Goal: Transaction & Acquisition: Purchase product/service

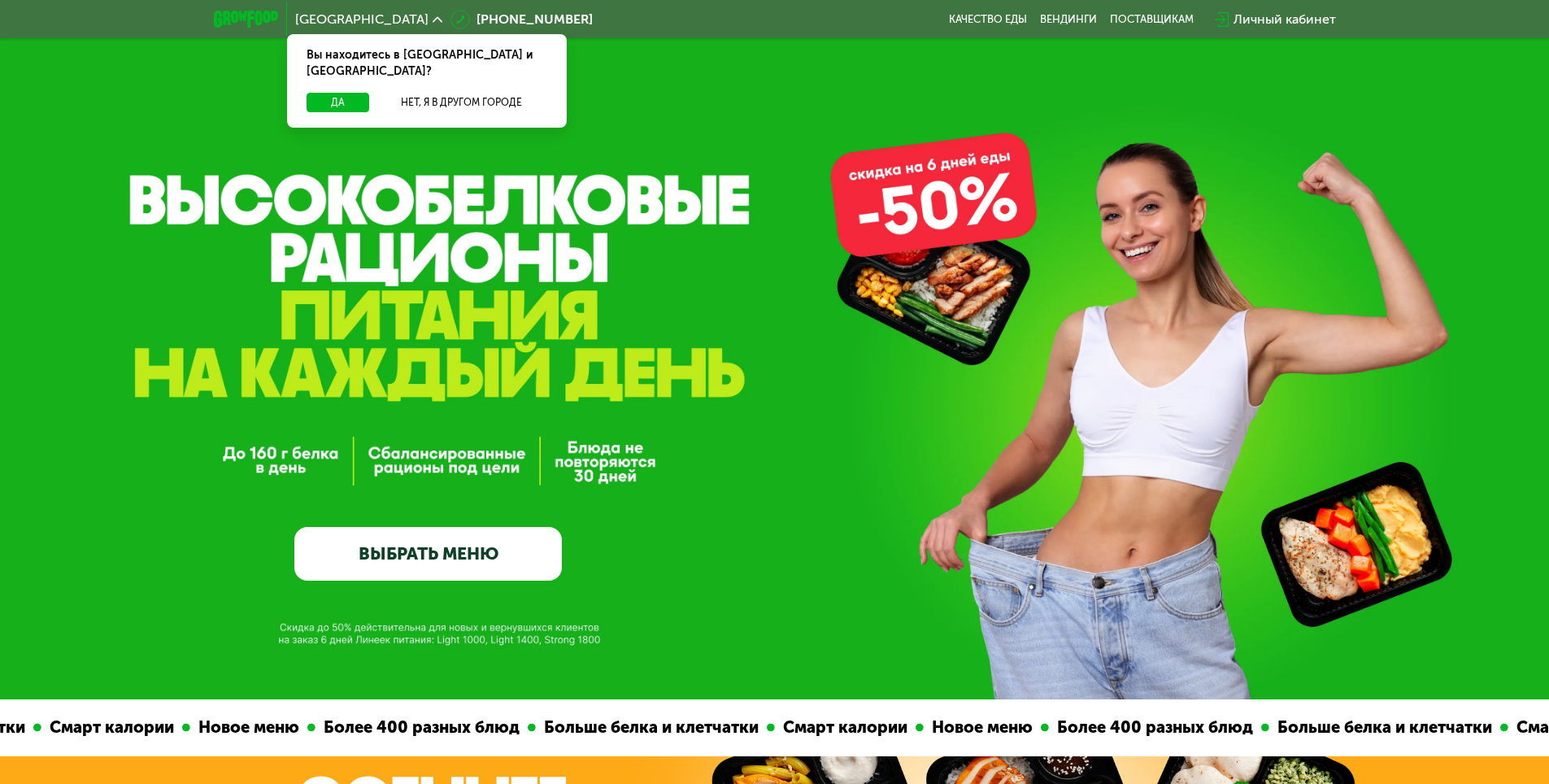
click at [483, 551] on link "ВЫБРАТЬ МЕНЮ" at bounding box center [428, 553] width 268 height 53
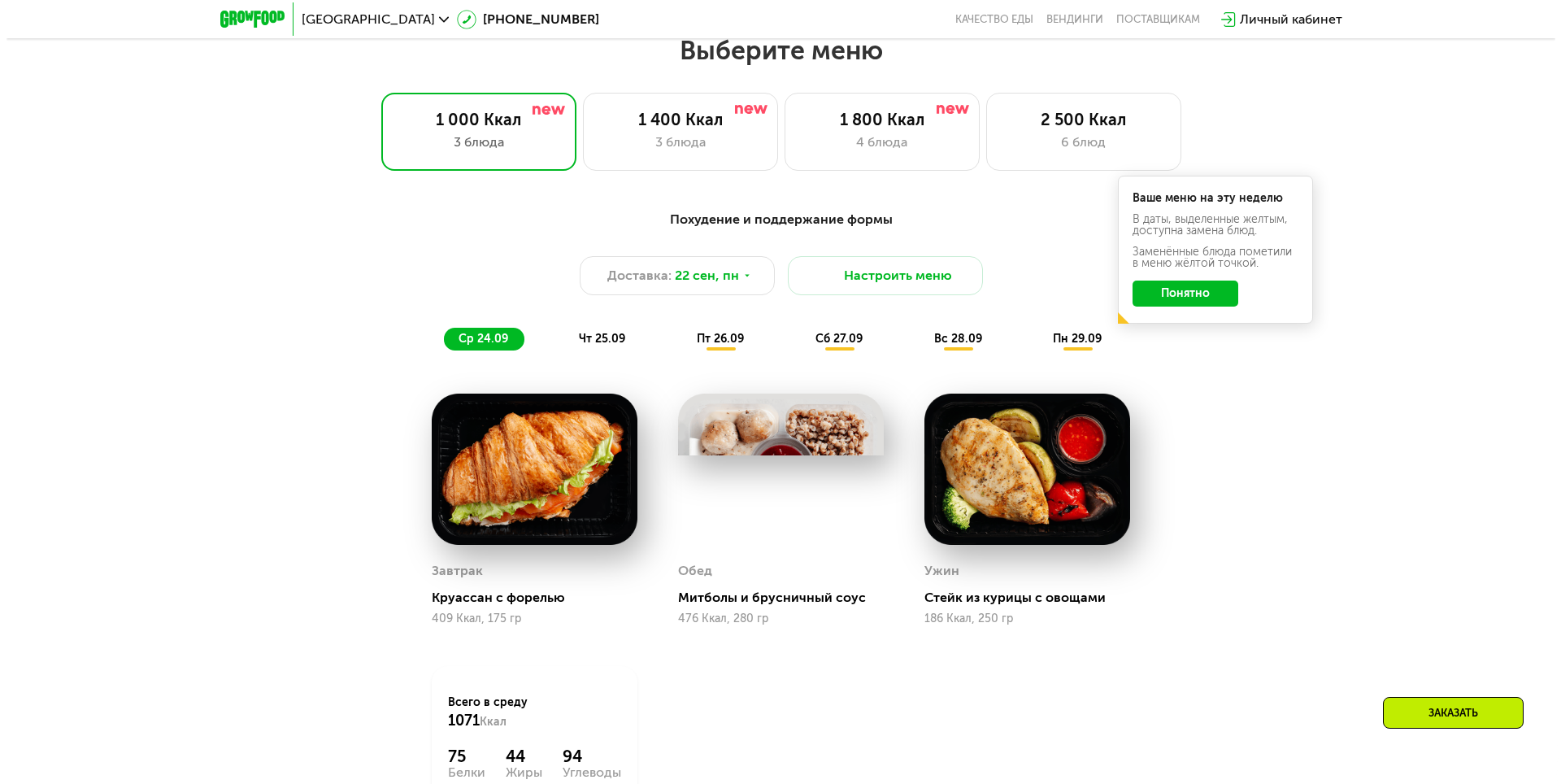
scroll to position [1347, 0]
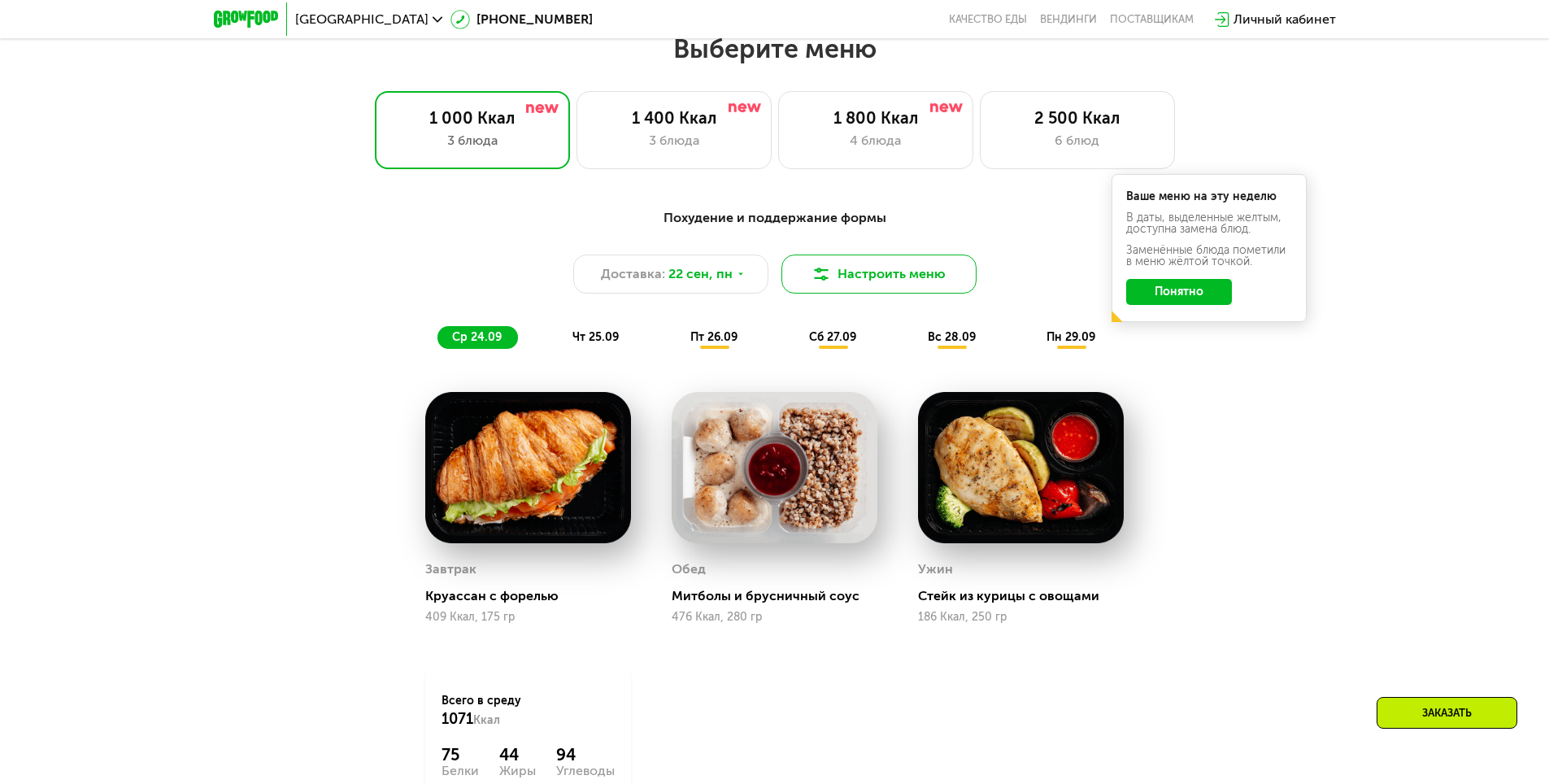
click at [810, 274] on button "Настроить меню" at bounding box center [879, 273] width 195 height 39
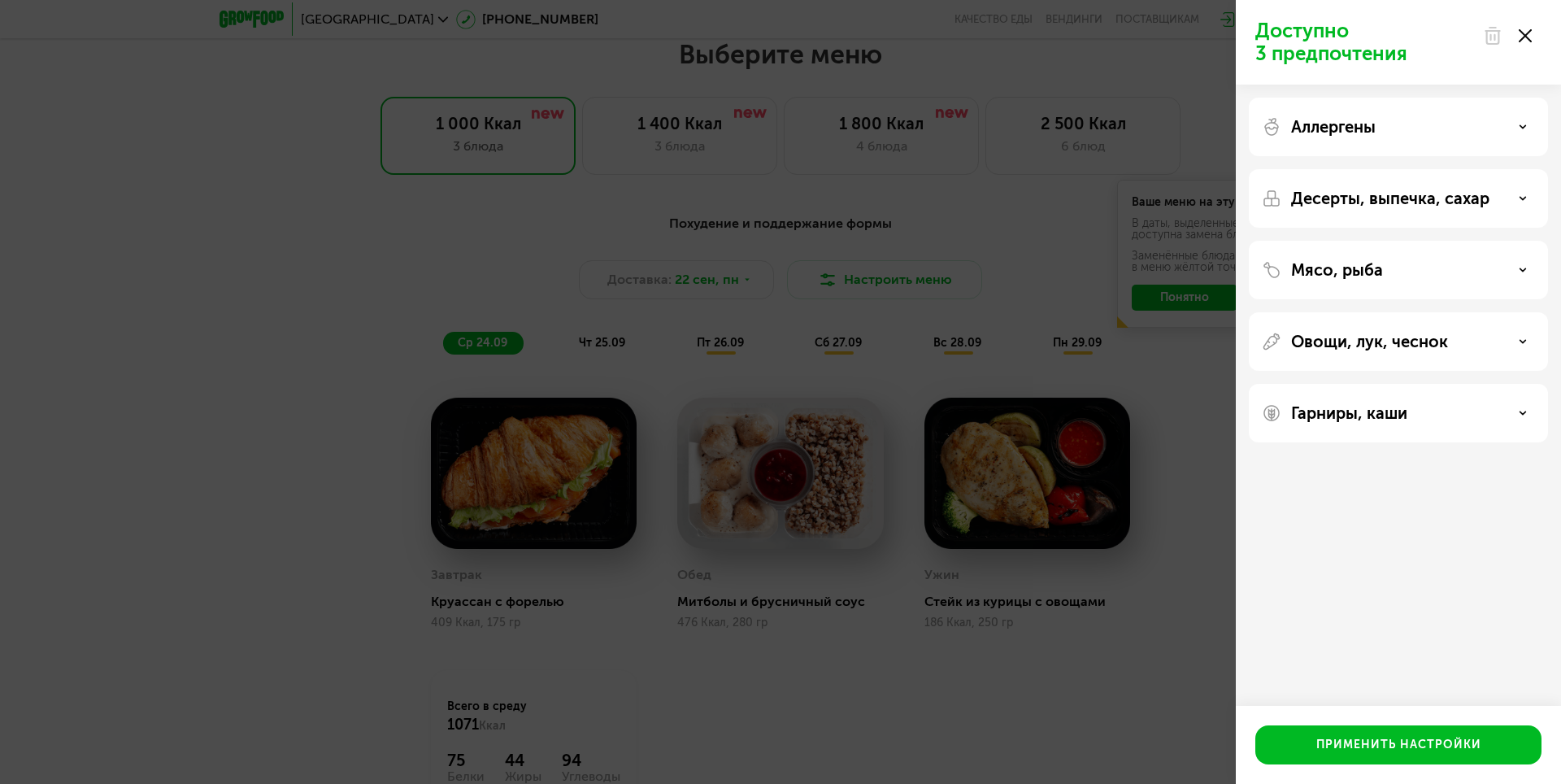
click at [1445, 197] on p "Десерты, выпечка, сахар" at bounding box center [1389, 199] width 198 height 20
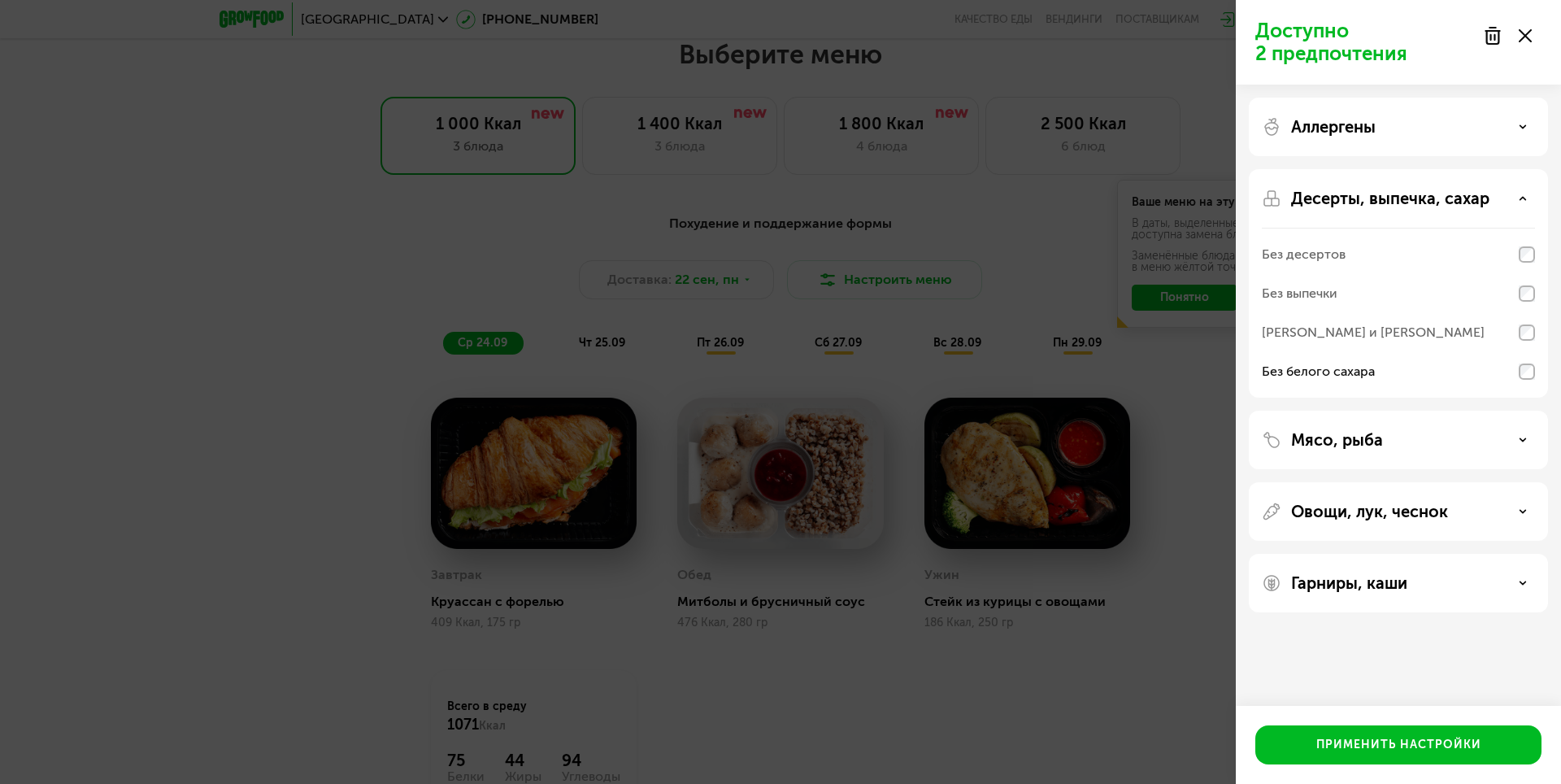
click at [1448, 194] on p "Десерты, выпечка, сахар" at bounding box center [1389, 199] width 198 height 20
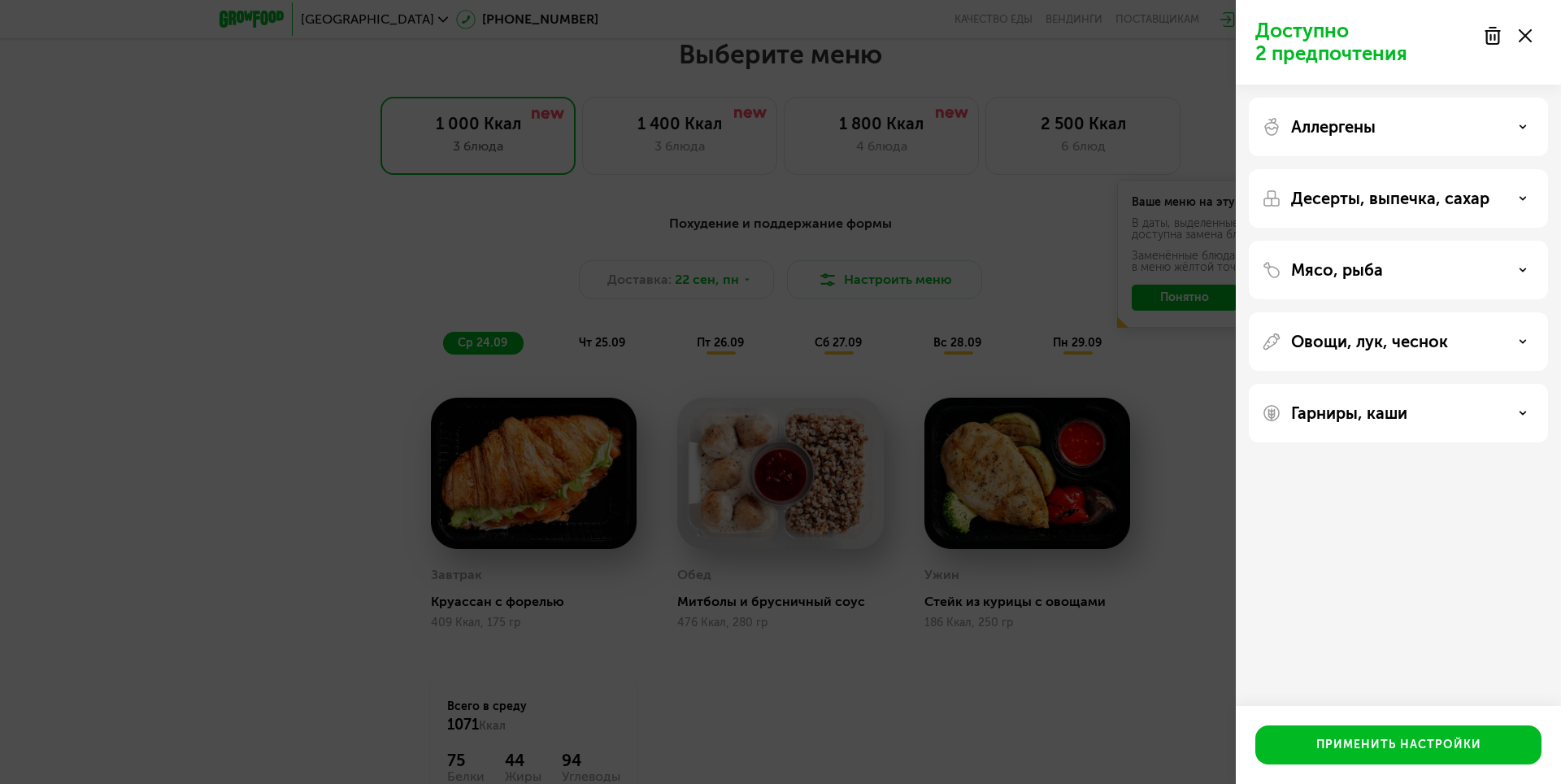
click at [1426, 279] on div "Мясо, рыба" at bounding box center [1398, 270] width 273 height 20
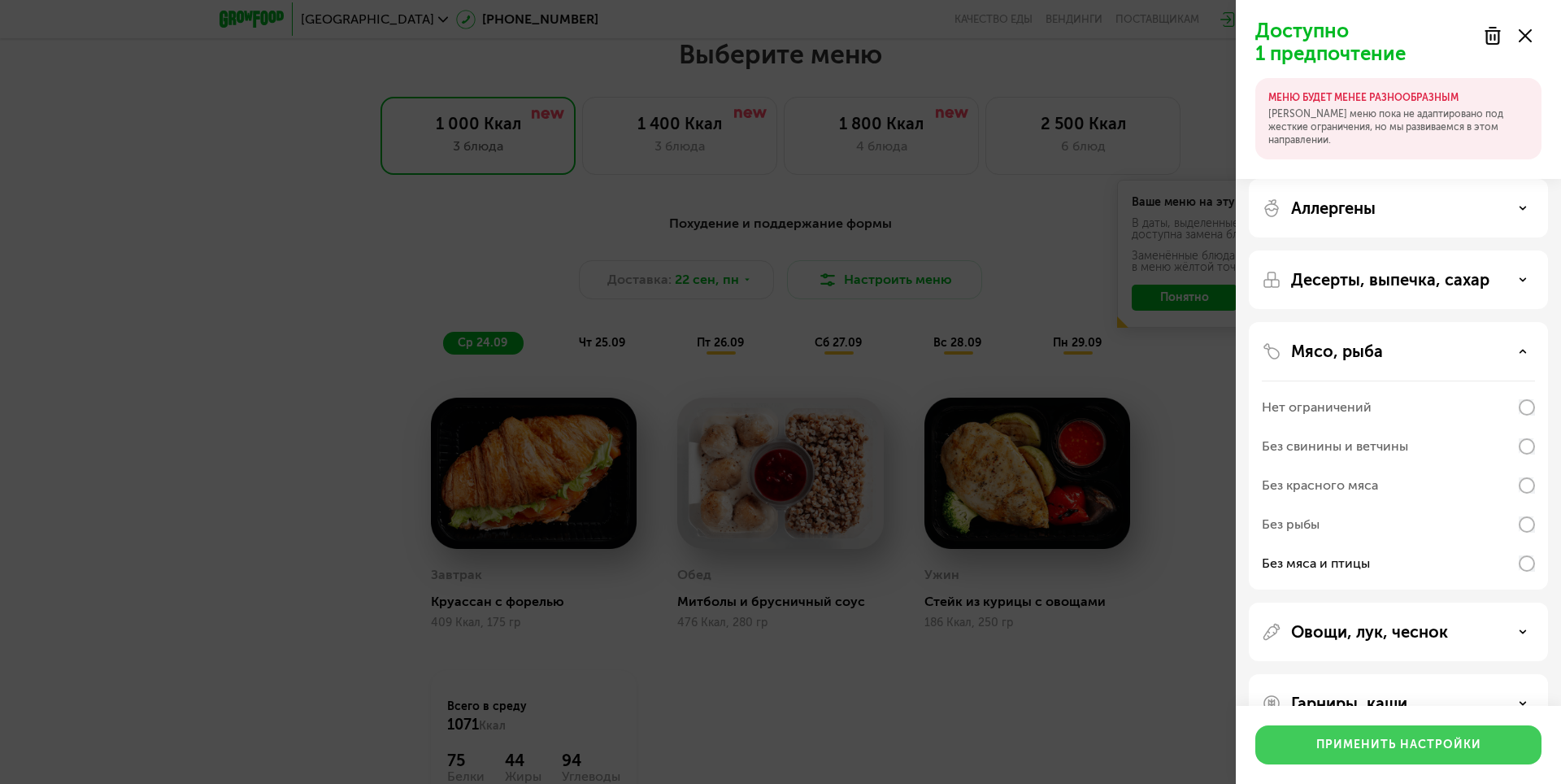
click at [1410, 749] on div "Применить настройки" at bounding box center [1398, 744] width 165 height 16
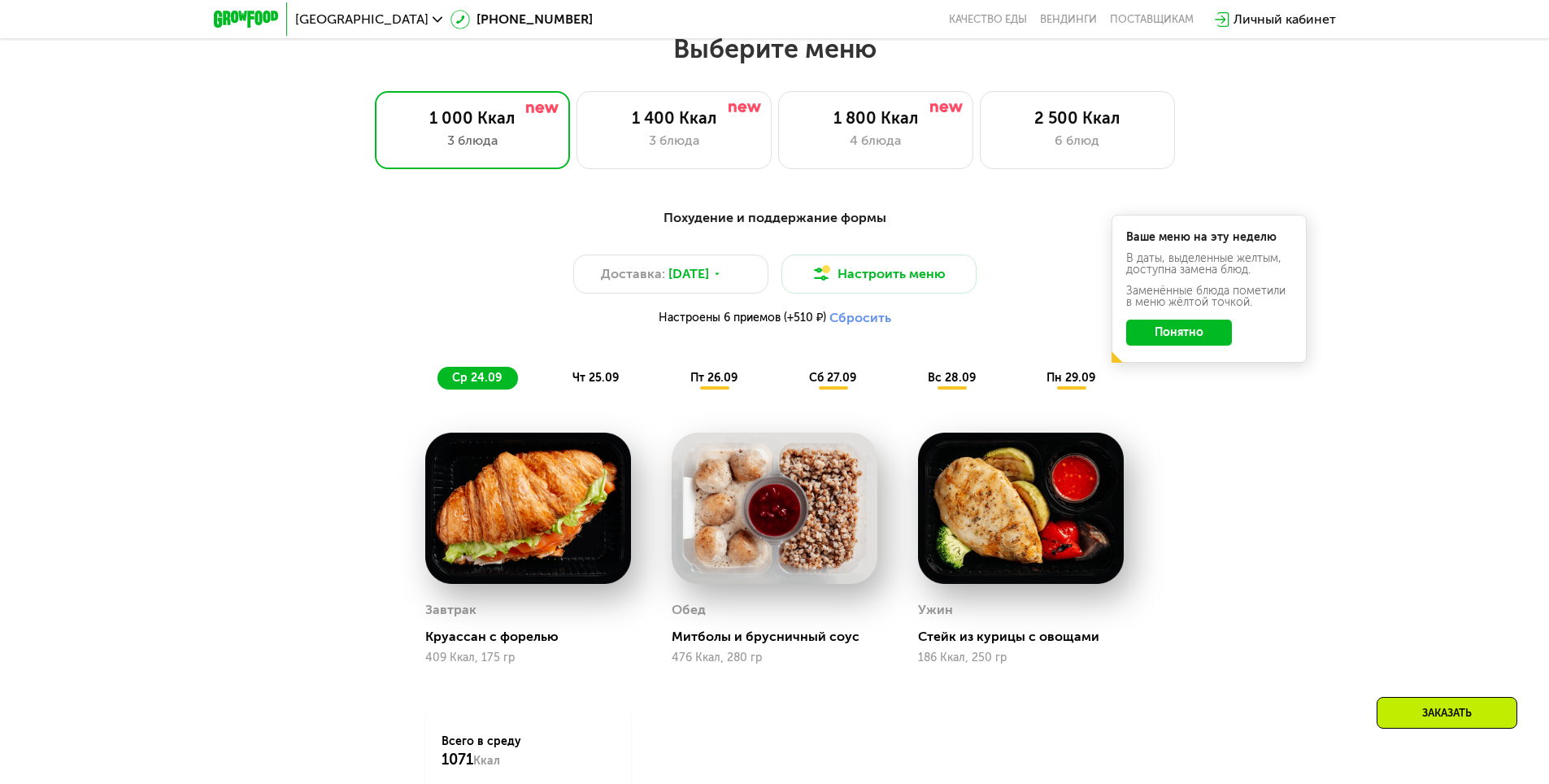
click at [1197, 343] on button "Понятно" at bounding box center [1179, 332] width 106 height 26
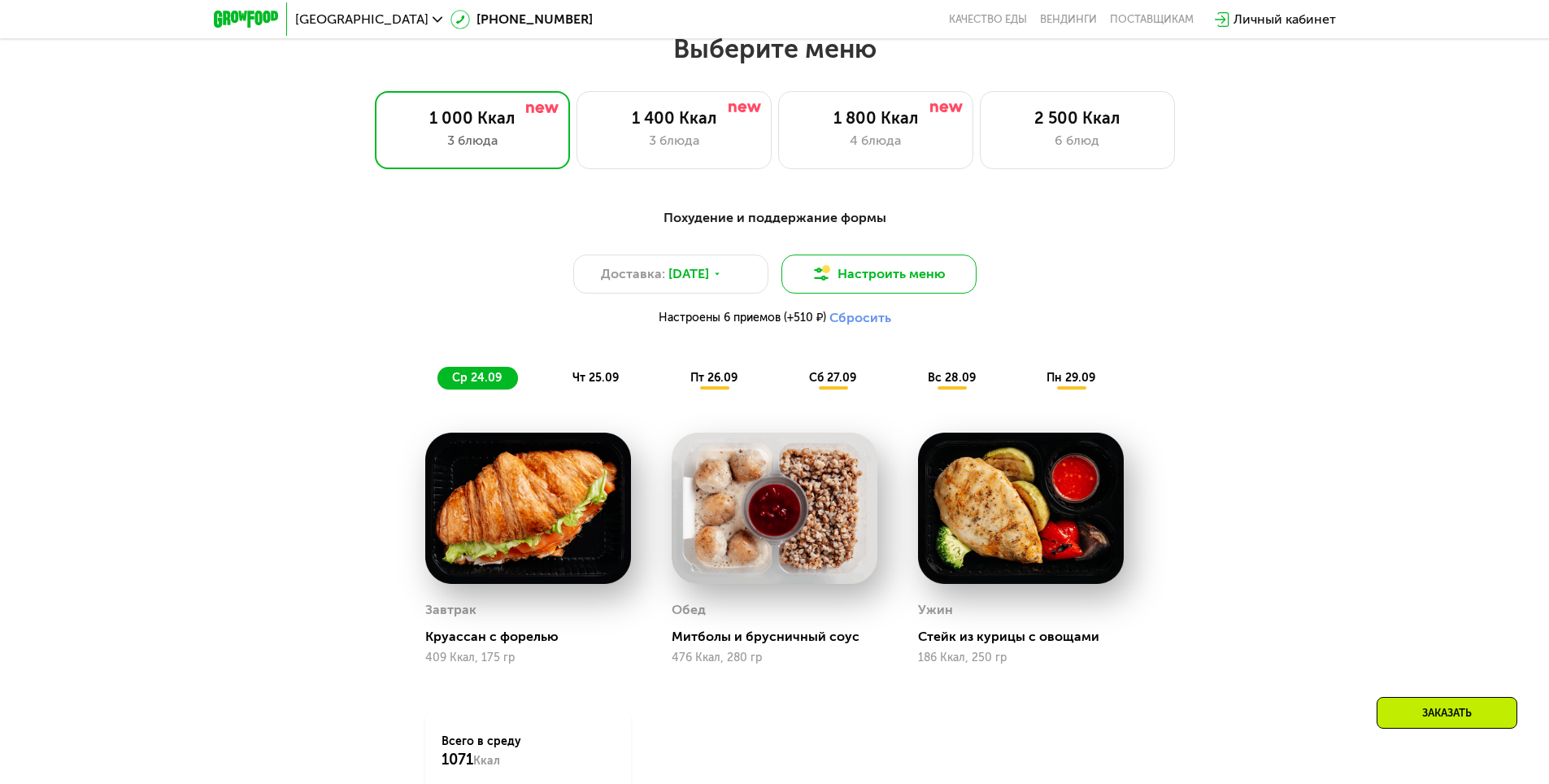
click at [925, 279] on button "Настроить меню" at bounding box center [879, 273] width 195 height 39
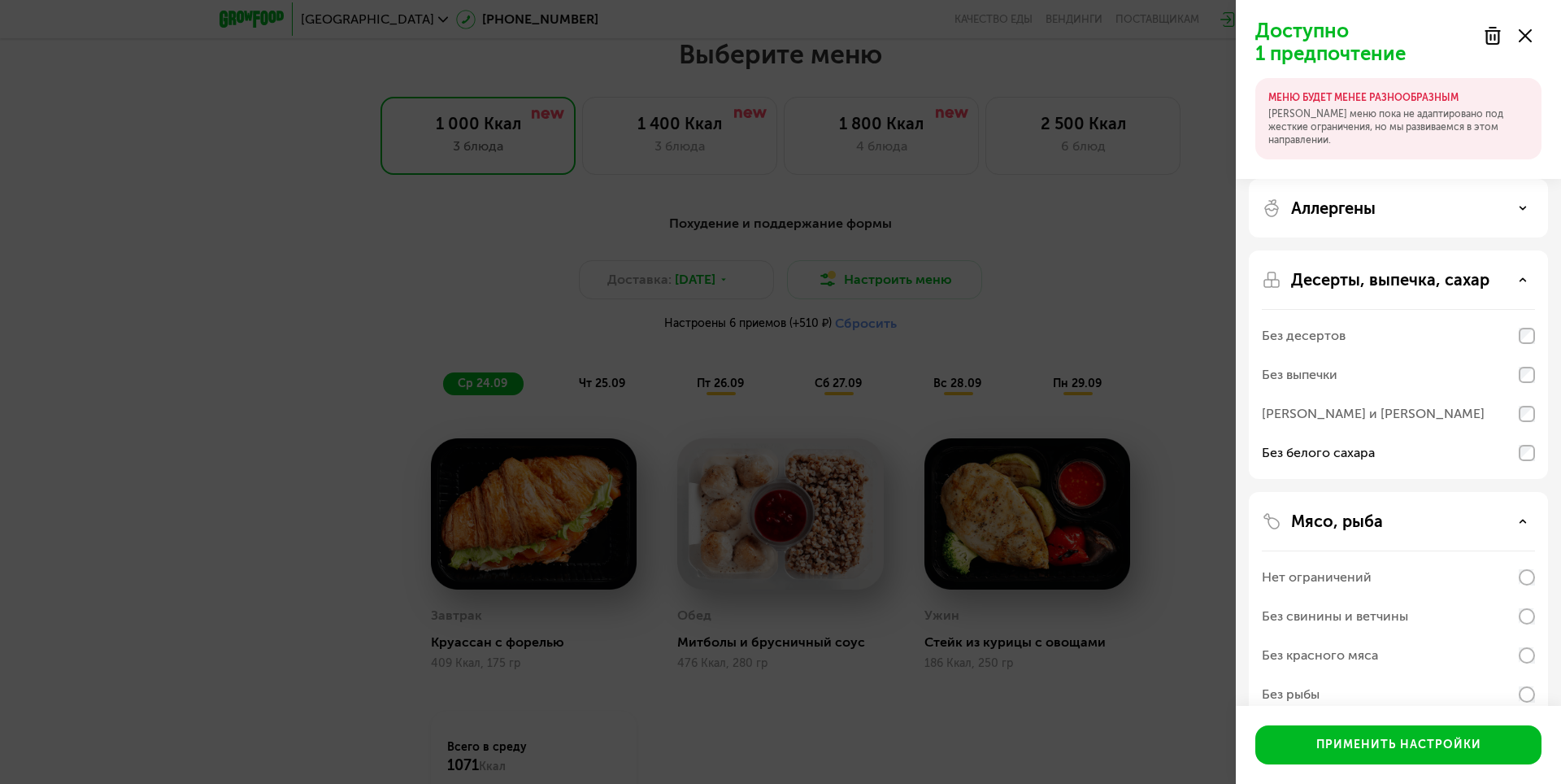
click at [1434, 207] on div "Аллергены" at bounding box center [1398, 208] width 273 height 20
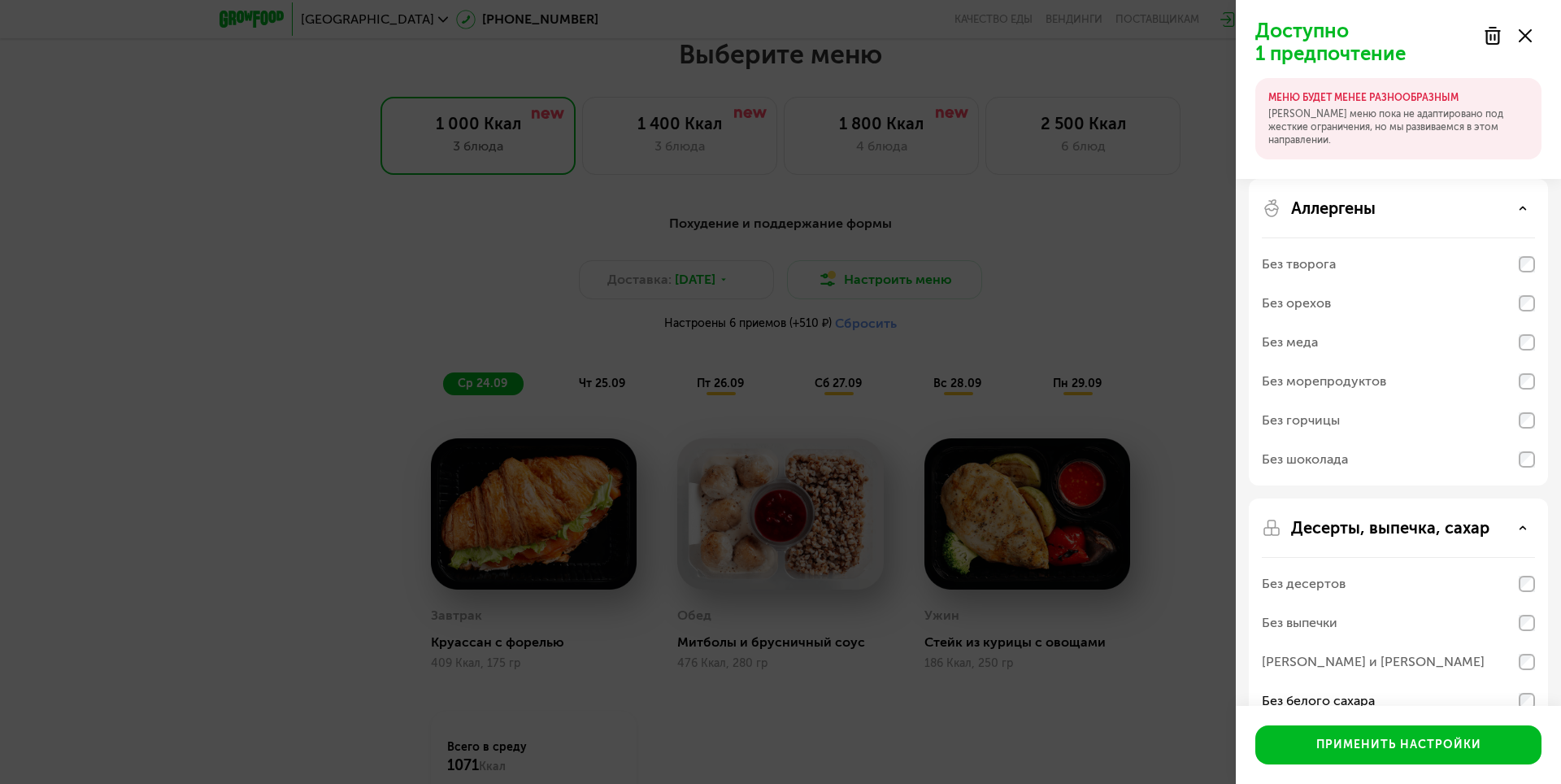
click at [1434, 207] on div "Аллергены" at bounding box center [1398, 208] width 273 height 20
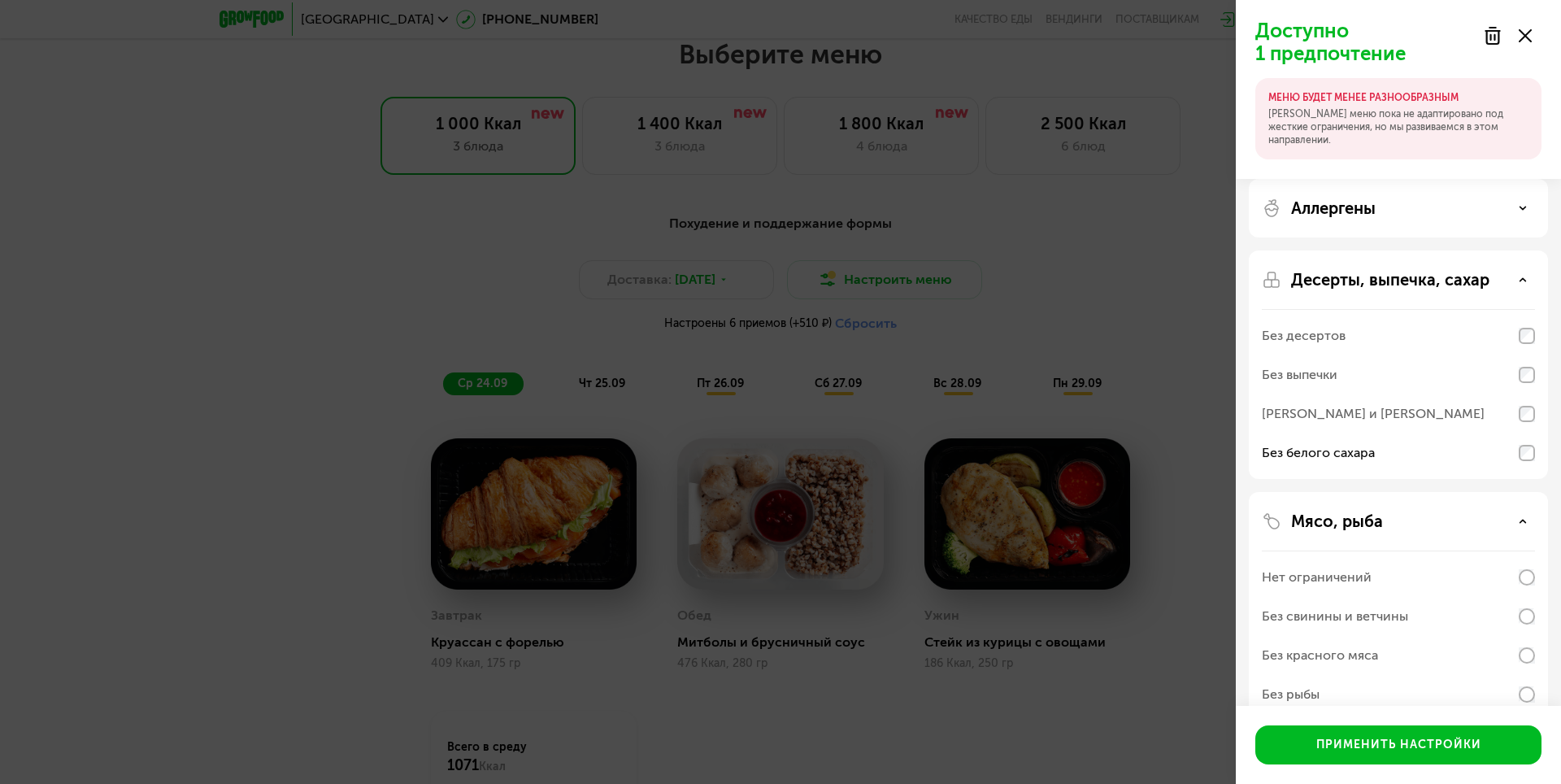
click at [1422, 286] on p "Десерты, выпечка, сахар" at bounding box center [1389, 279] width 198 height 20
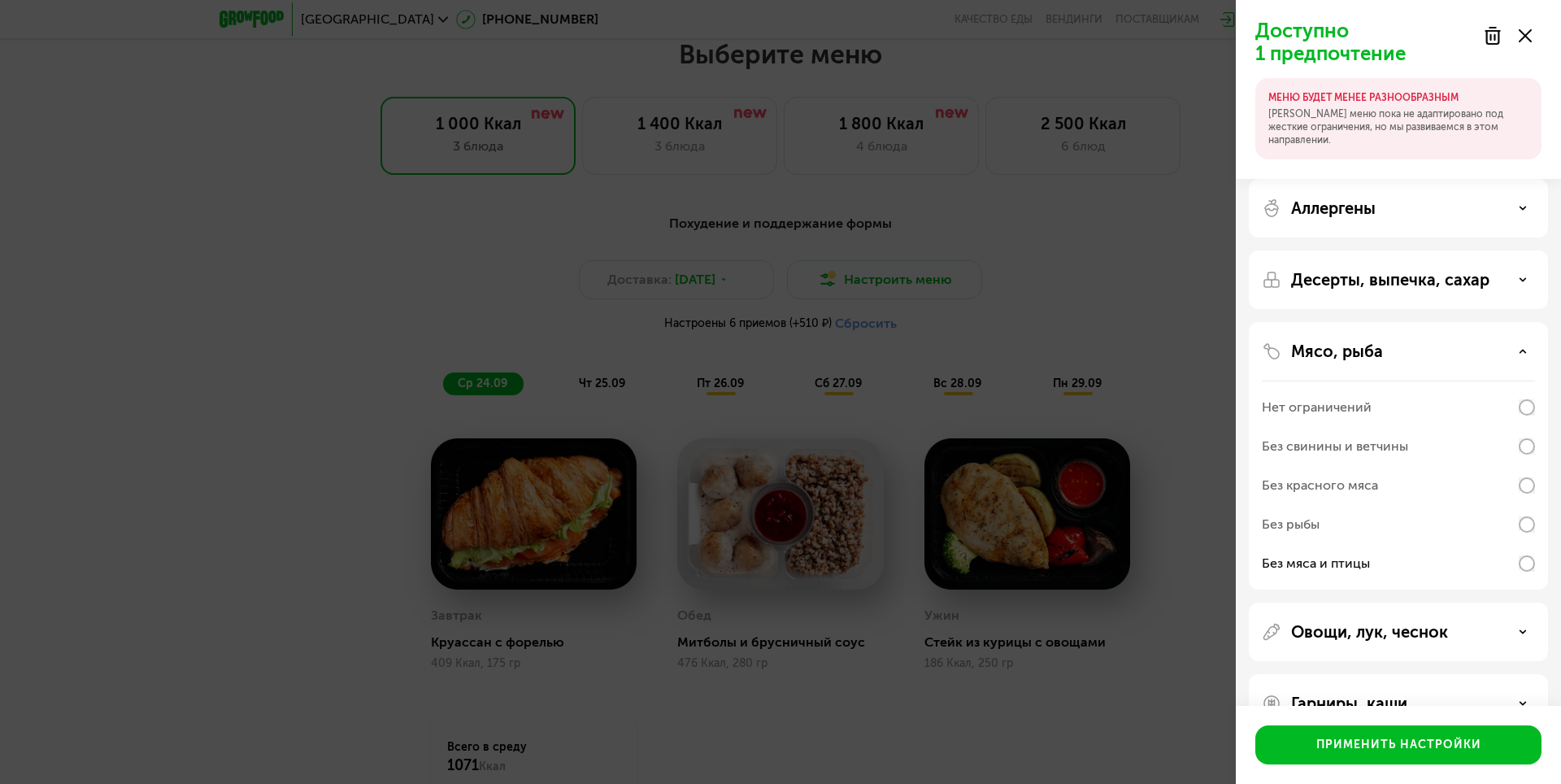
click at [1403, 357] on div "Мясо, рыба" at bounding box center [1398, 352] width 273 height 20
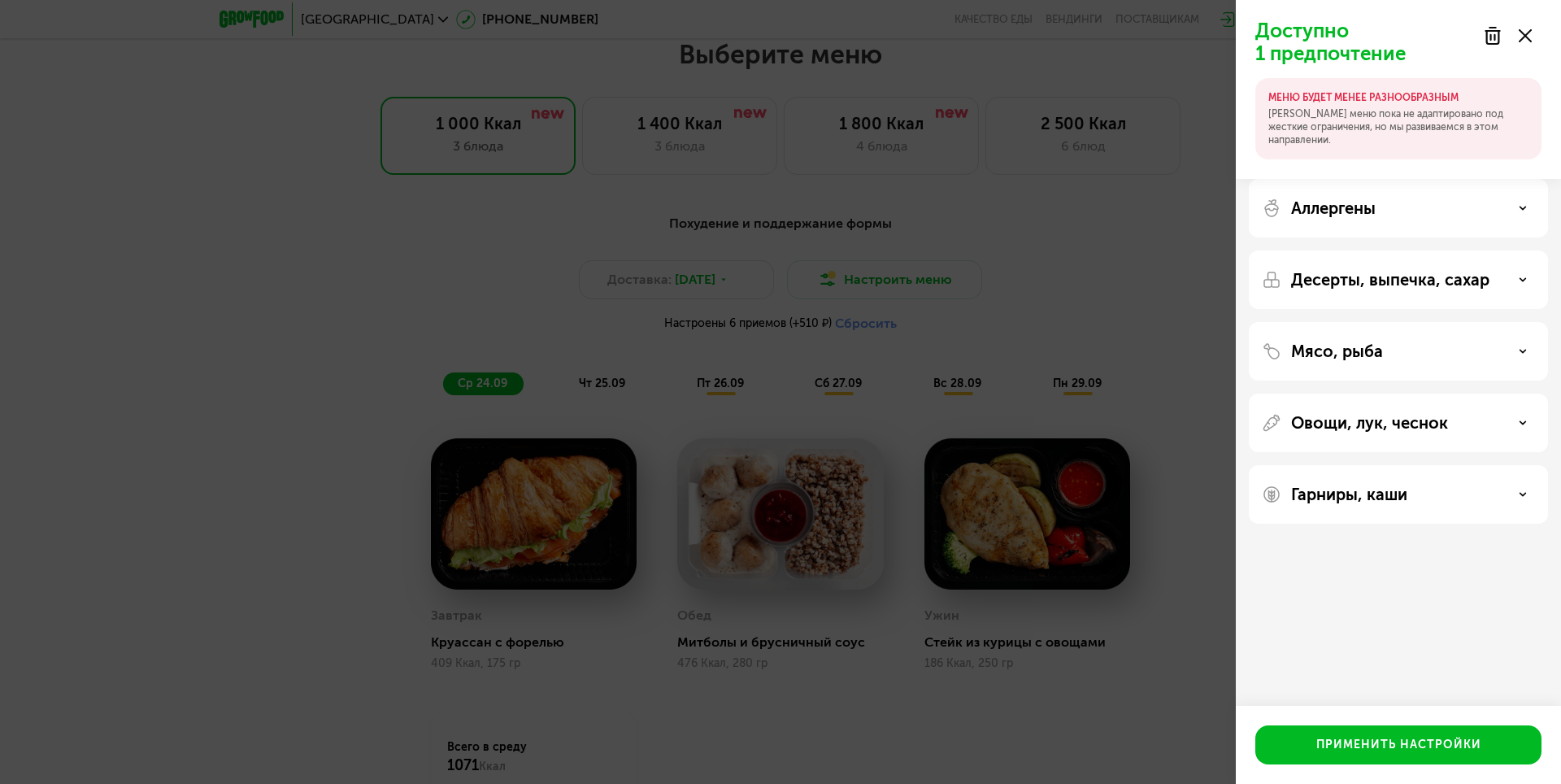
click at [1391, 430] on p "Овощи, лук, чеснок" at bounding box center [1368, 423] width 156 height 20
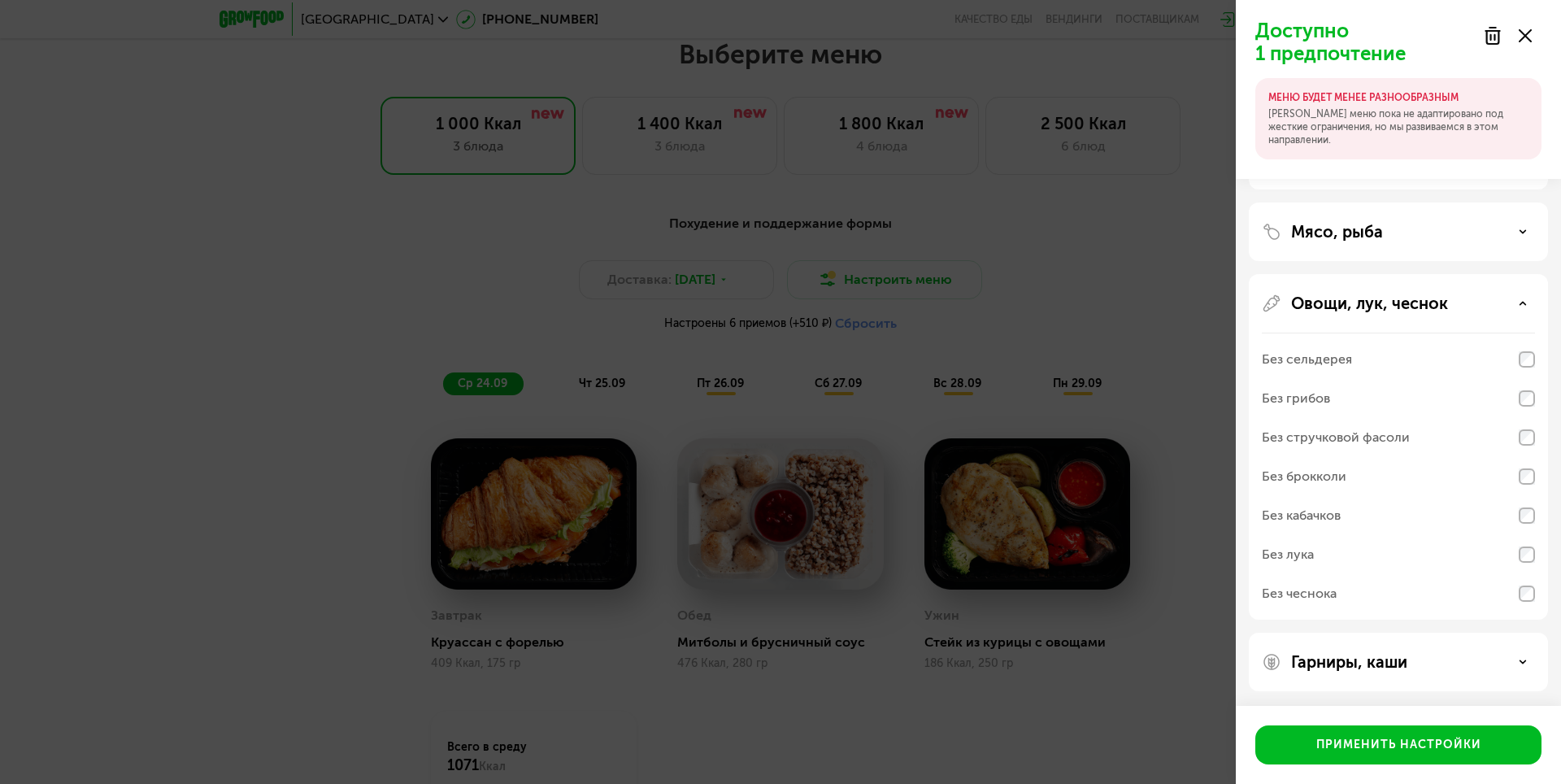
scroll to position [121, 0]
click at [1379, 306] on p "Овощи, лук, чеснок" at bounding box center [1368, 302] width 156 height 20
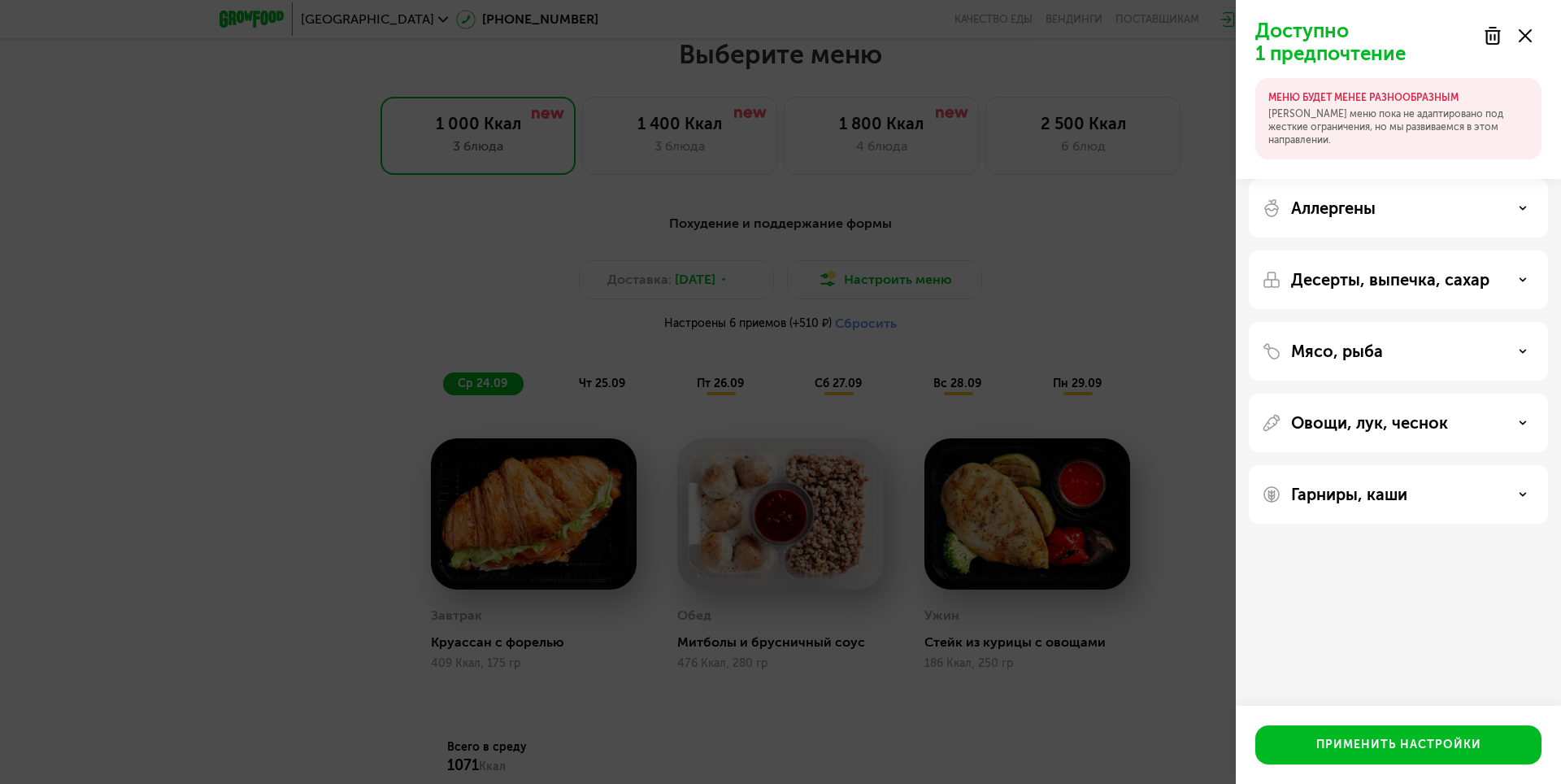
click at [1378, 501] on p "Гарниры, каши" at bounding box center [1348, 495] width 117 height 20
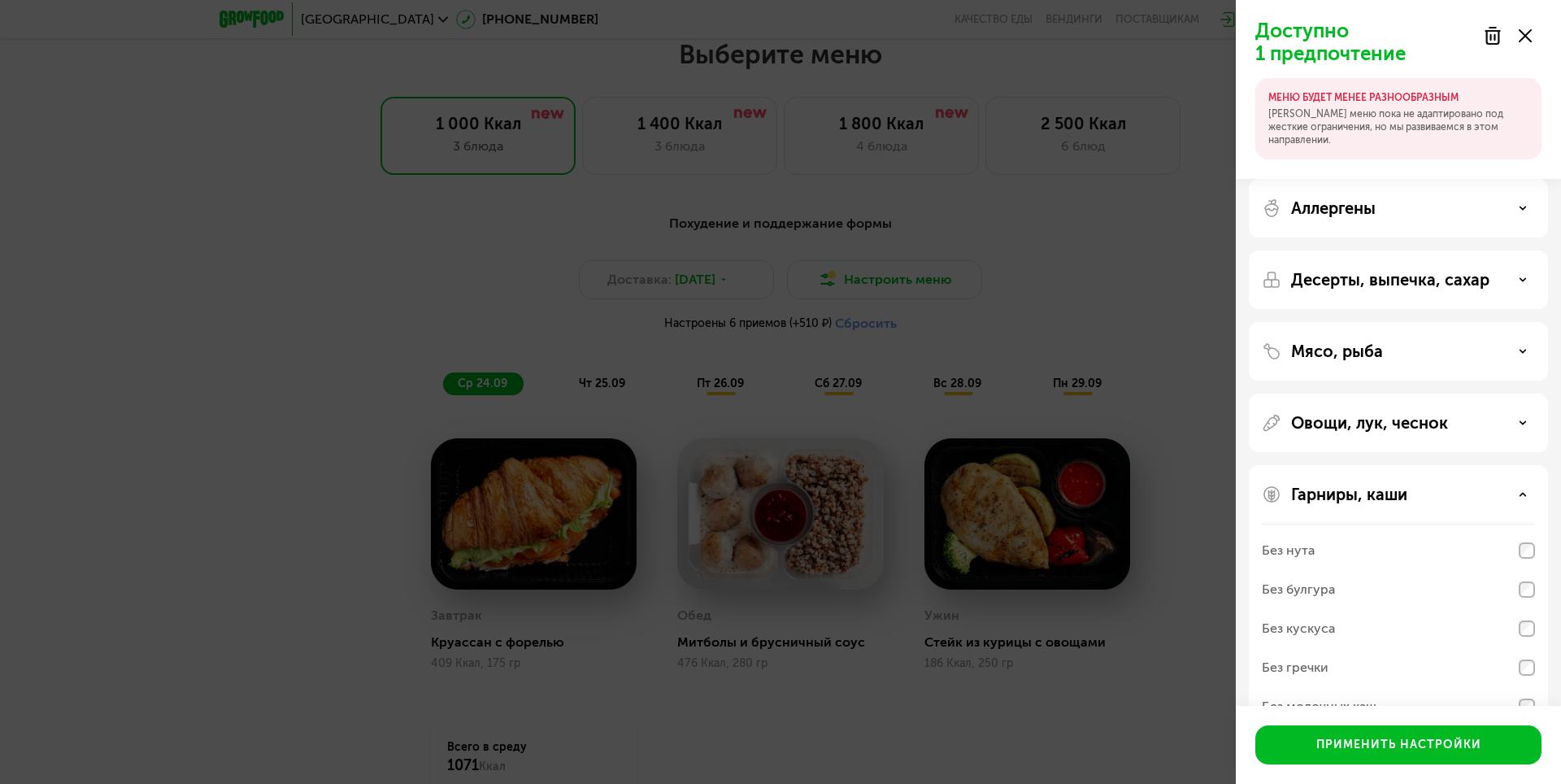
scroll to position [43, 0]
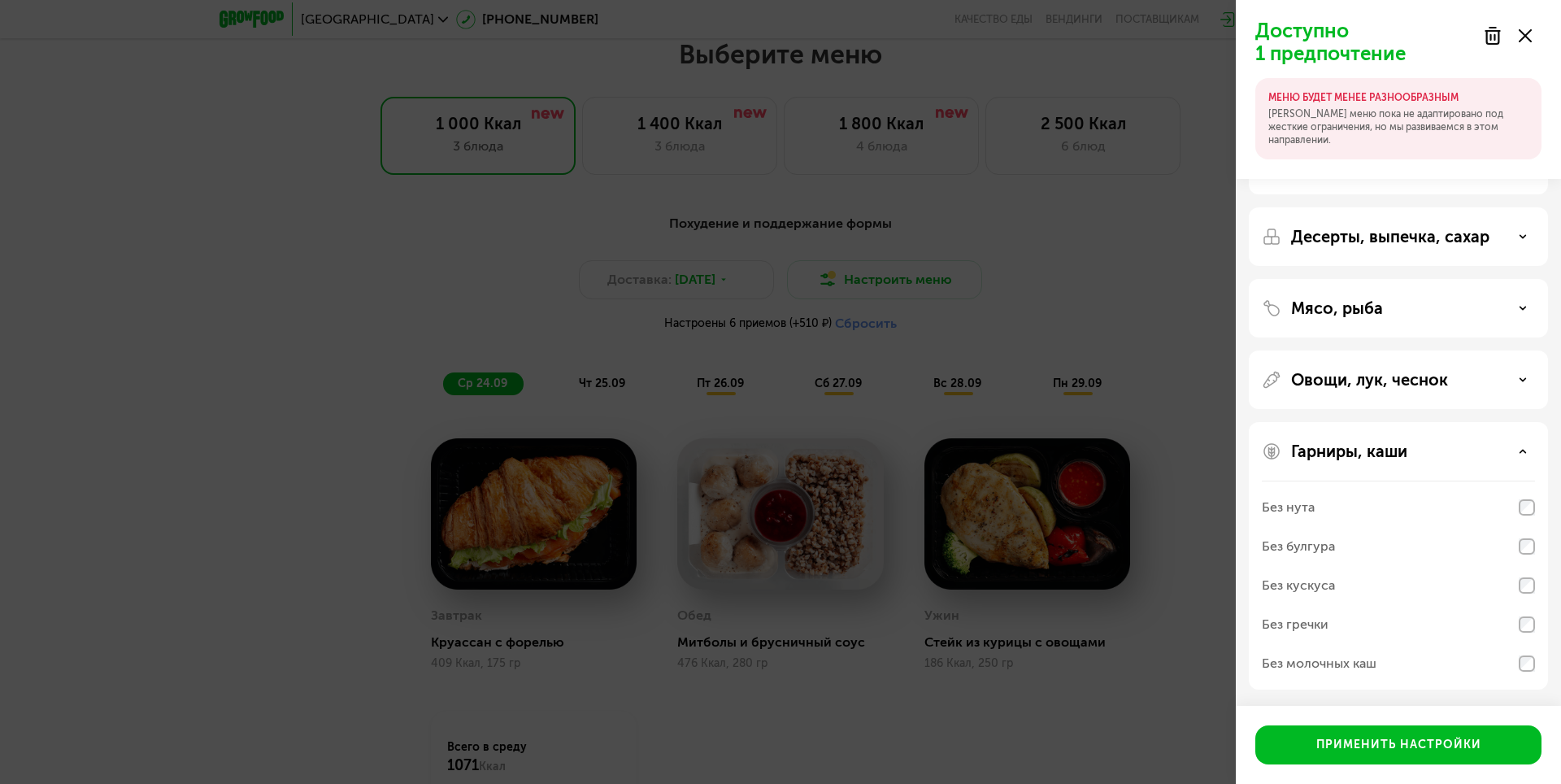
click at [1377, 456] on p "Гарниры, каши" at bounding box center [1348, 451] width 117 height 20
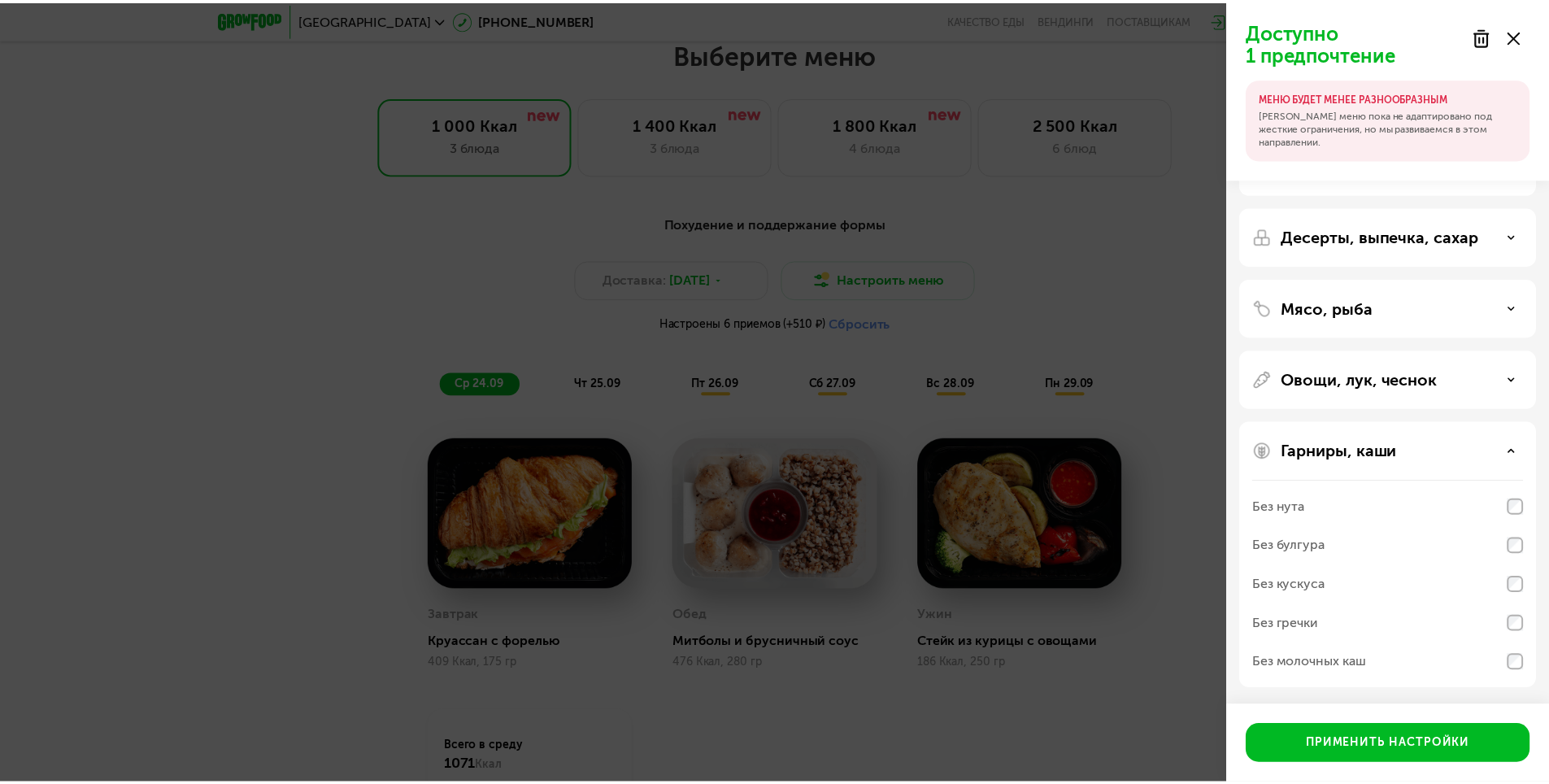
scroll to position [0, 0]
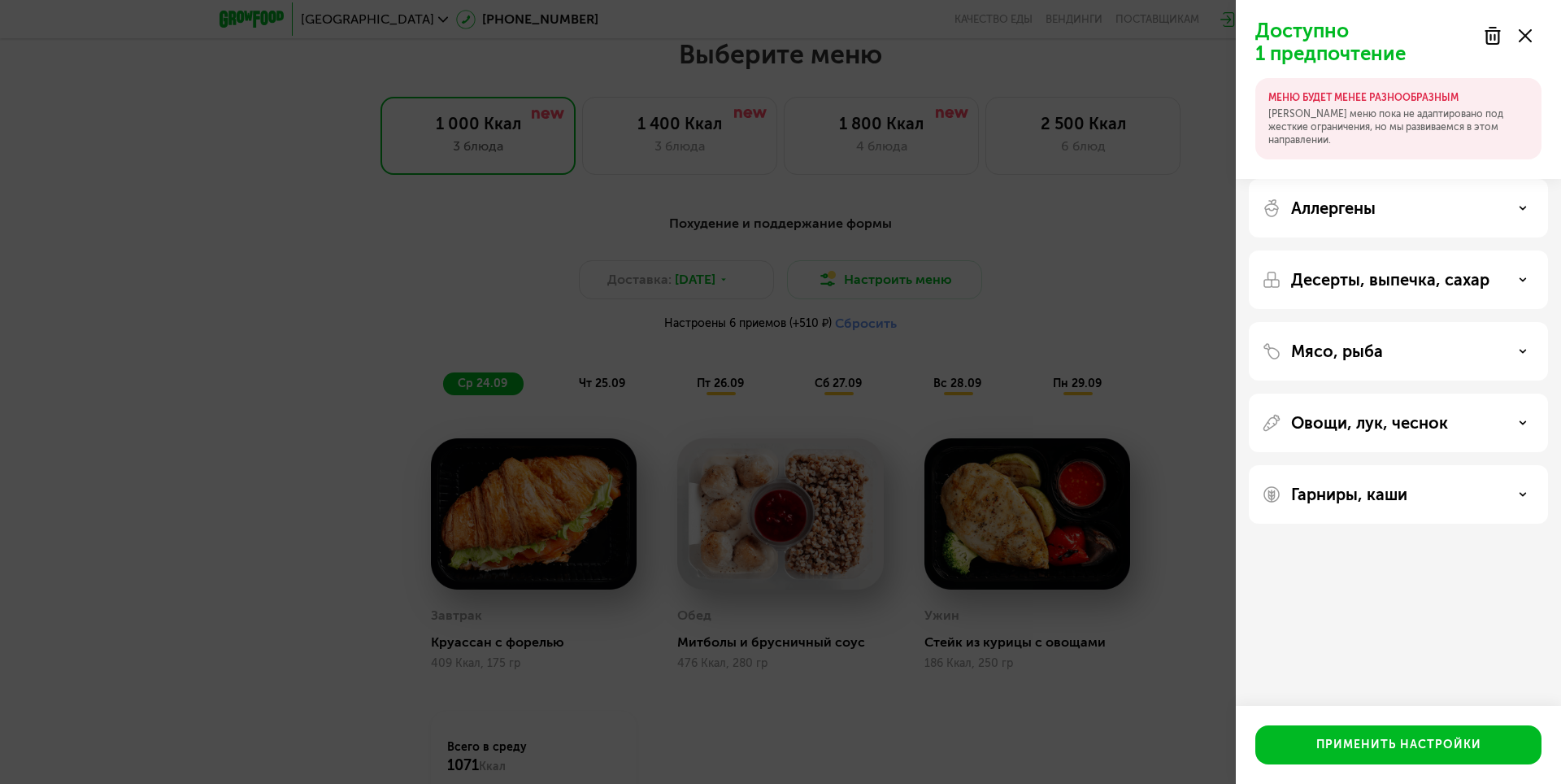
click at [1186, 334] on div "Доступно 1 предпочтение МЕНЮ БУДЕТ МЕНЕЕ РАЗНООБРАЗНЫМ Наше меню пока не адапти…" at bounding box center [780, 392] width 1561 height 784
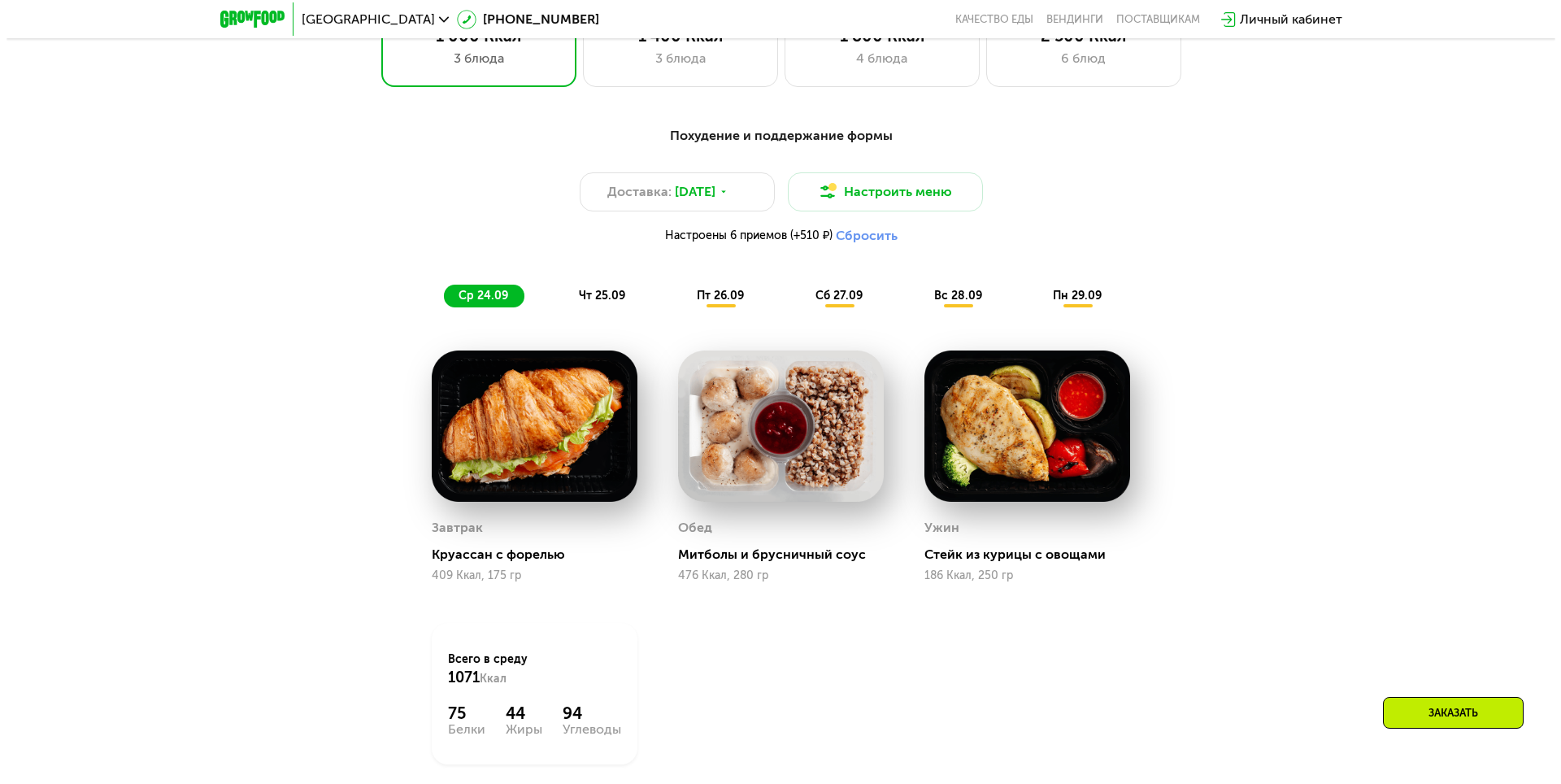
scroll to position [1429, 0]
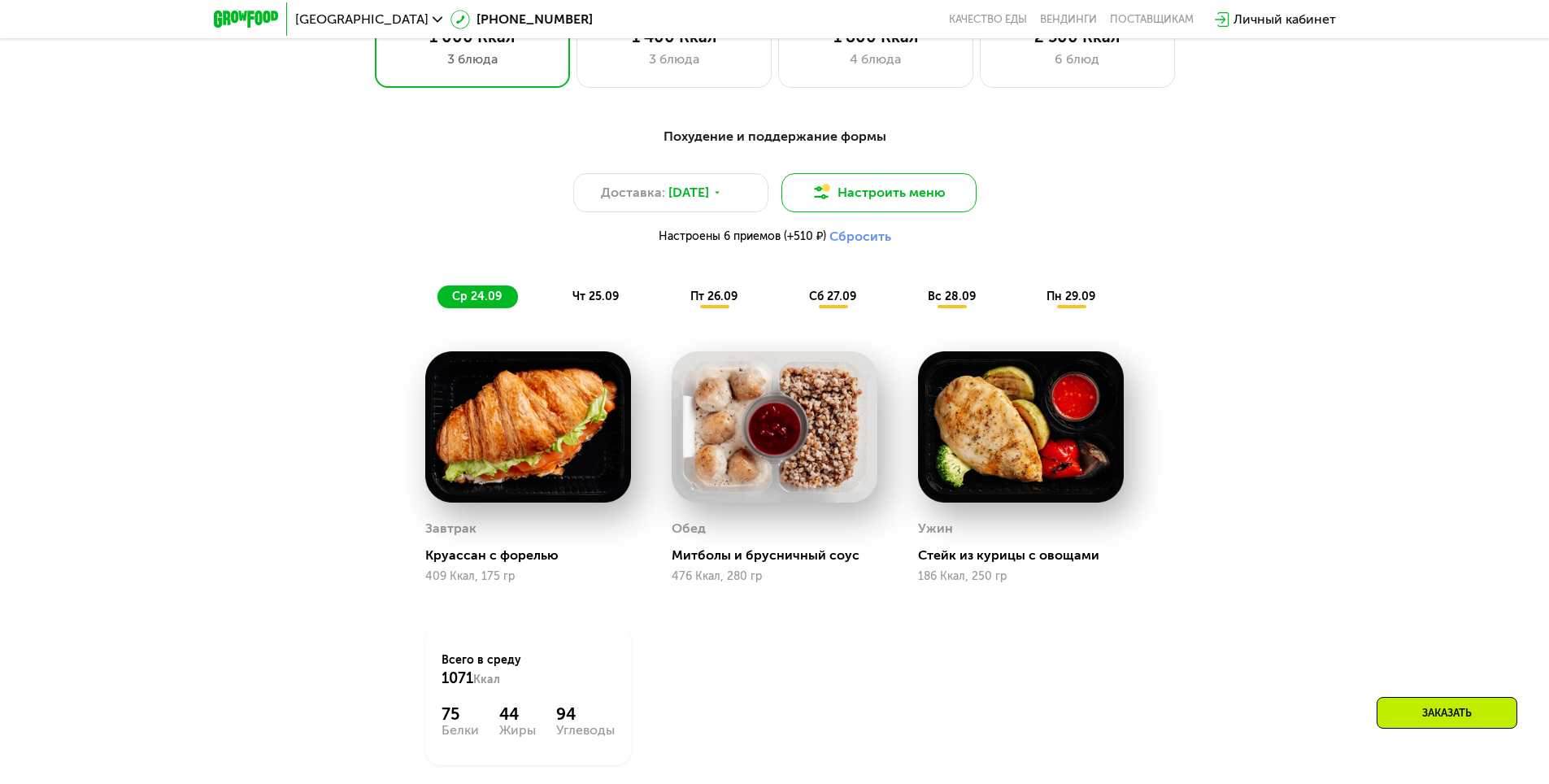
click at [920, 194] on button "Настроить меню" at bounding box center [879, 192] width 195 height 39
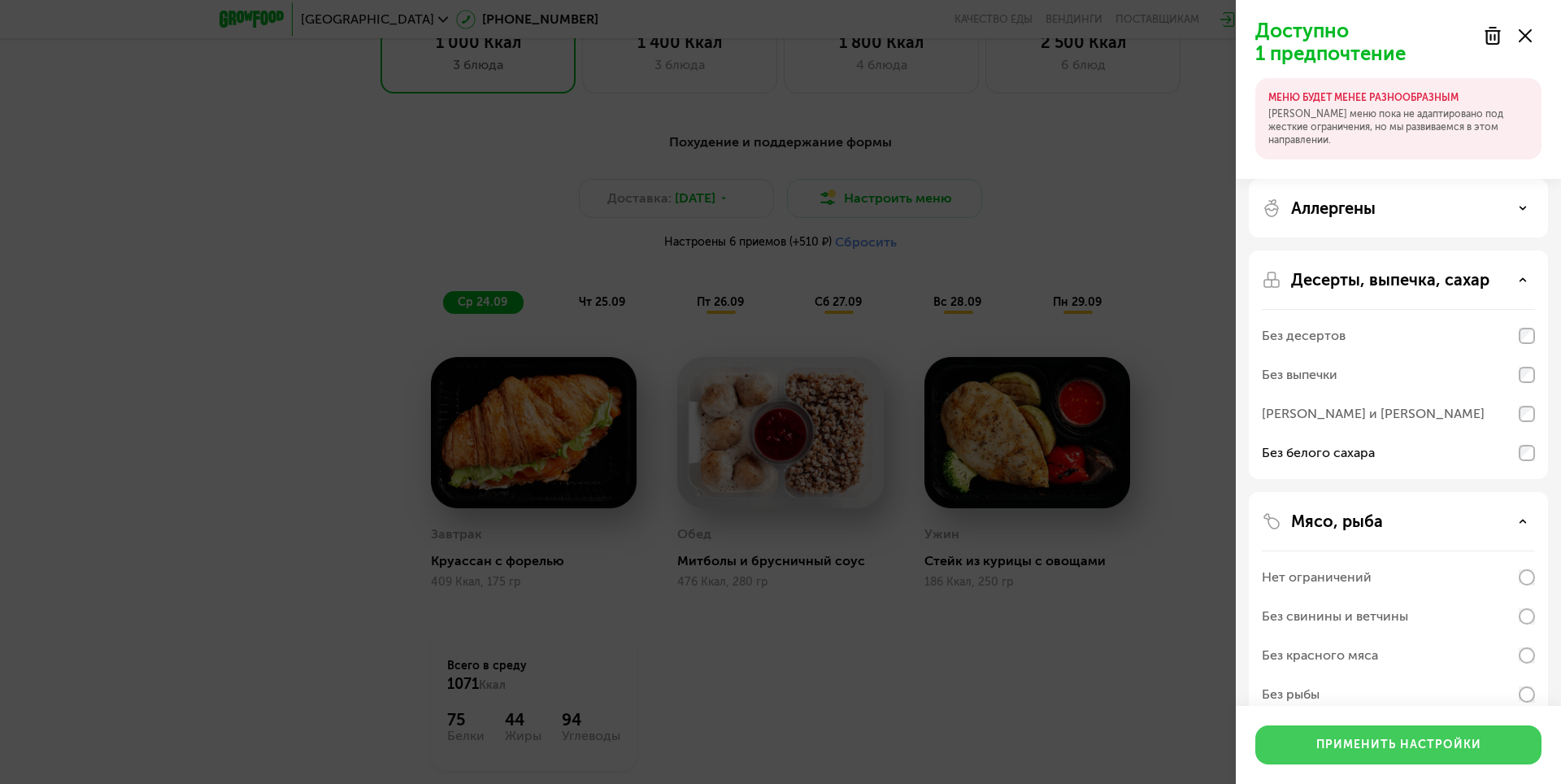
click at [1420, 746] on div "Применить настройки" at bounding box center [1398, 744] width 165 height 16
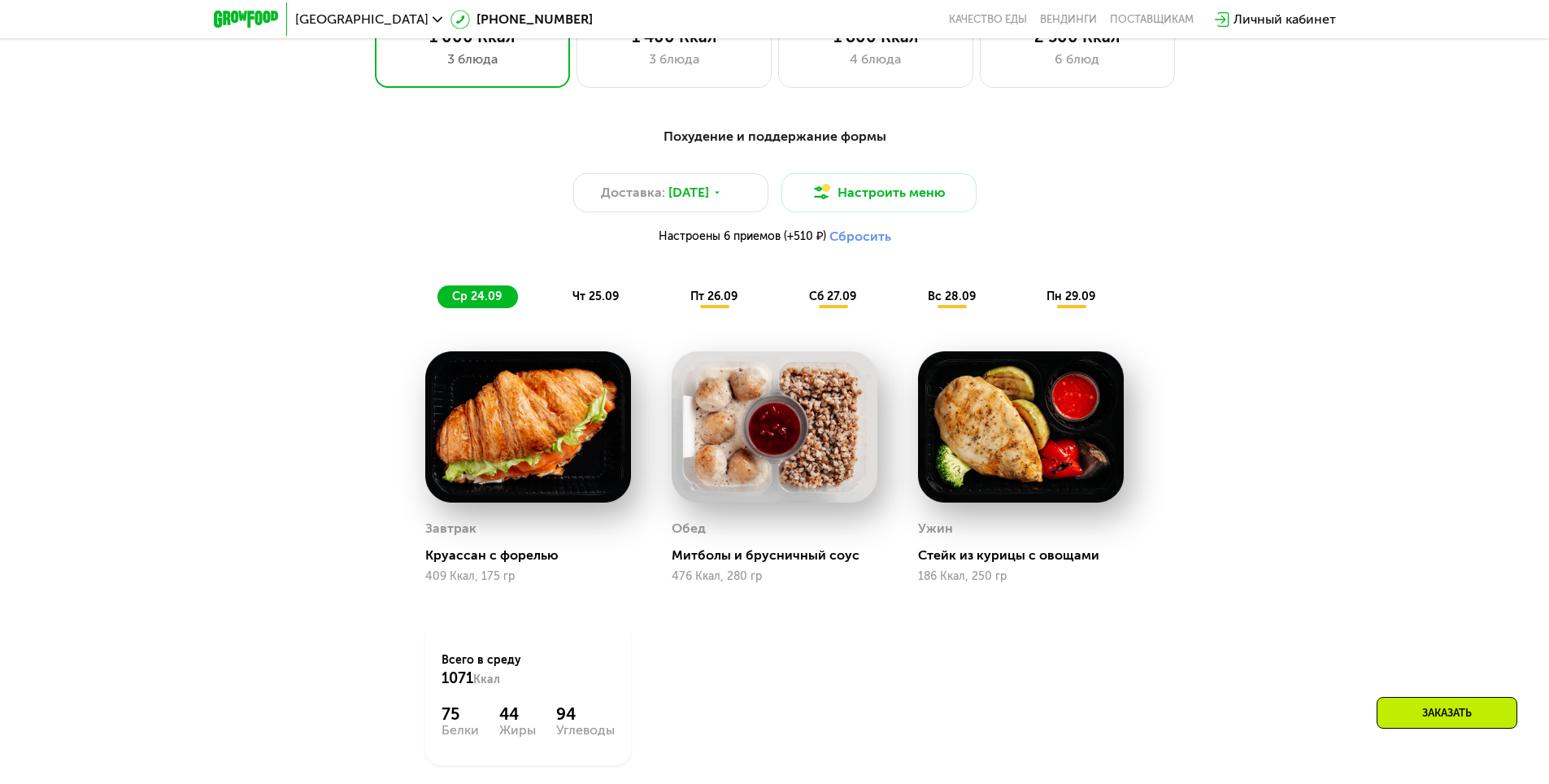
click at [588, 296] on span "чт 25.09" at bounding box center [595, 296] width 46 height 14
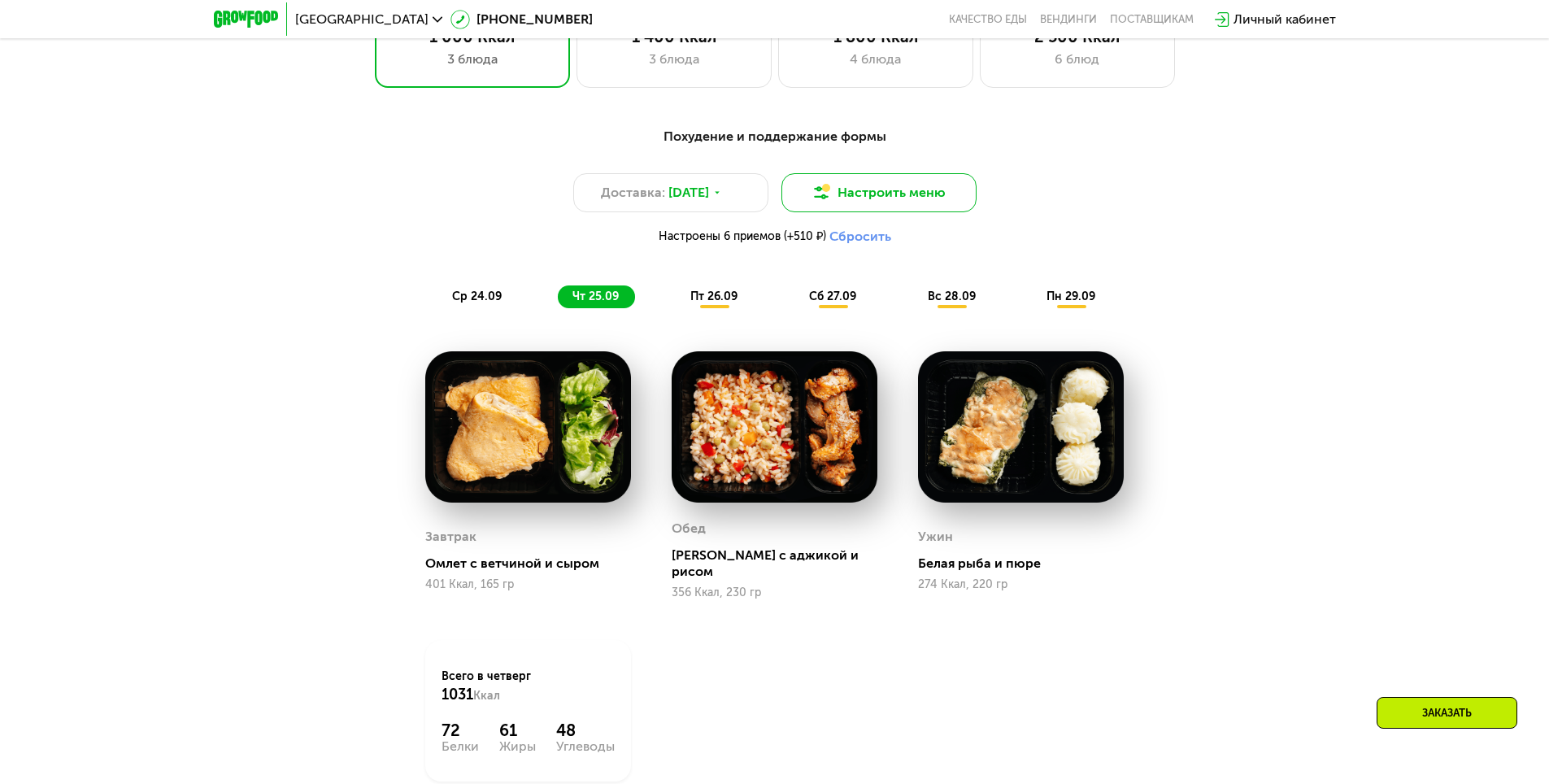
click at [918, 189] on button "Настроить меню" at bounding box center [879, 192] width 195 height 39
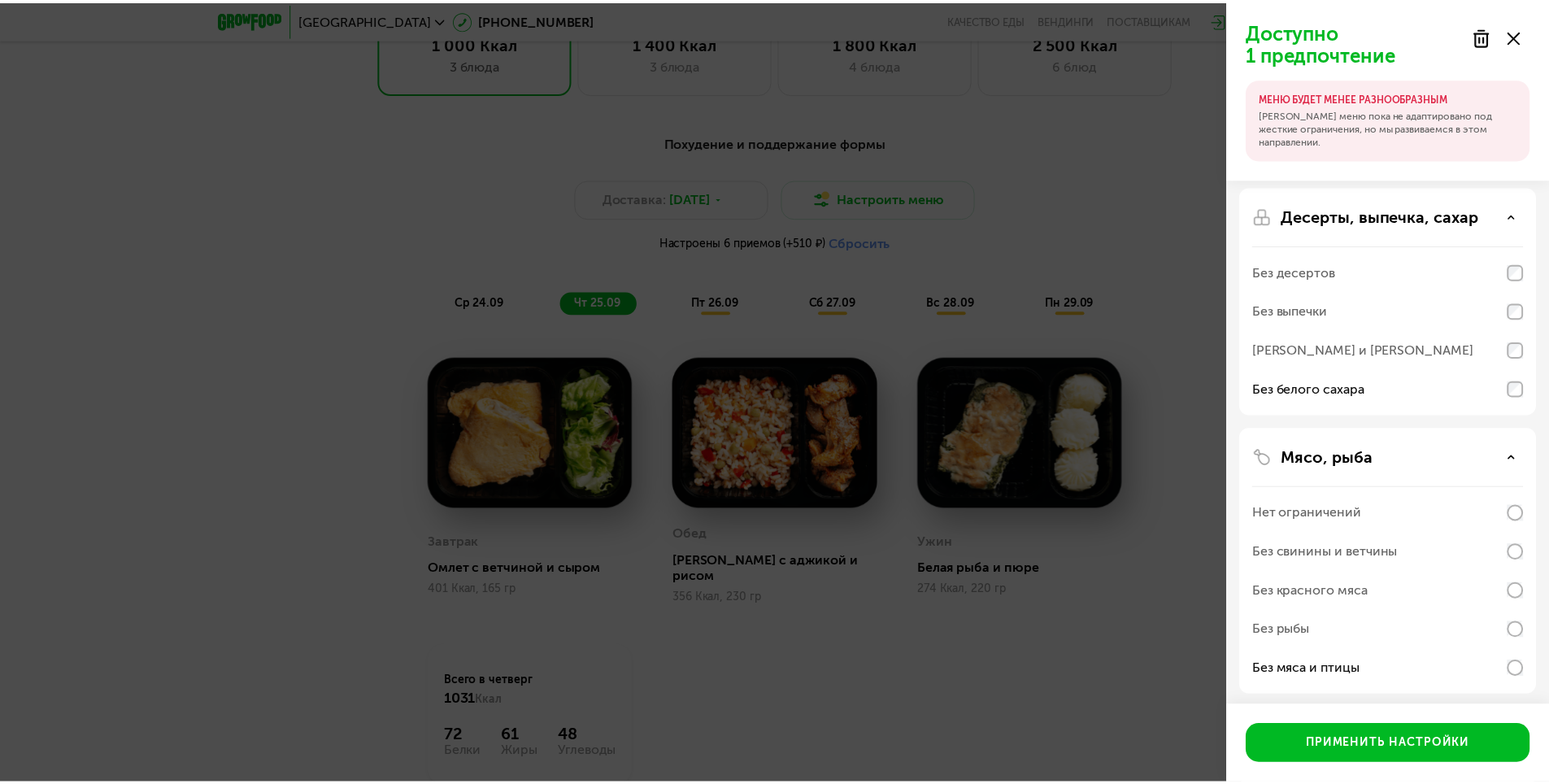
scroll to position [213, 0]
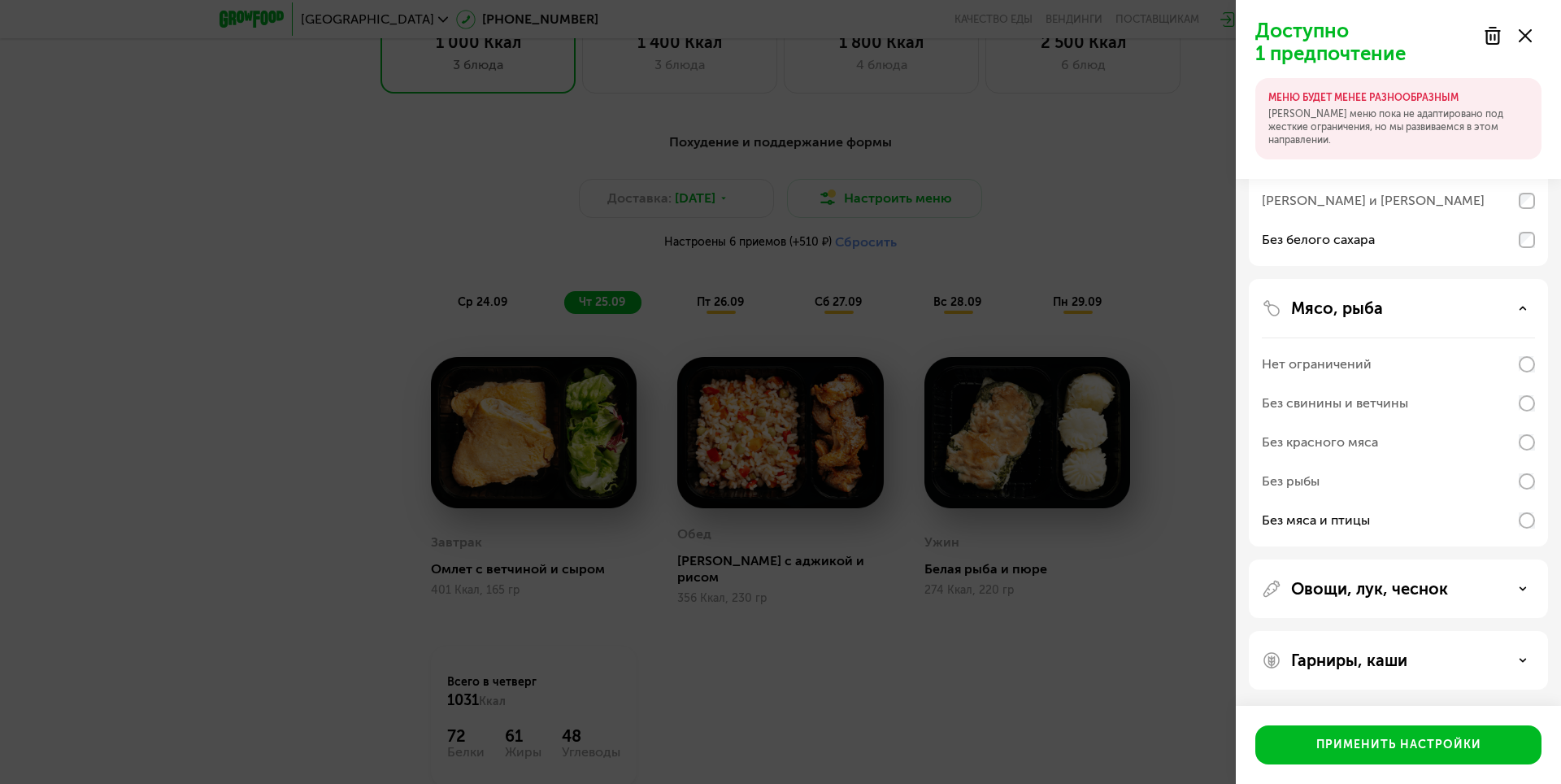
click at [1121, 618] on div "Доступно 1 предпочтение МЕНЮ БУДЕТ МЕНЕЕ РАЗНООБРАЗНЫМ Наше меню пока не адапти…" at bounding box center [780, 392] width 1561 height 784
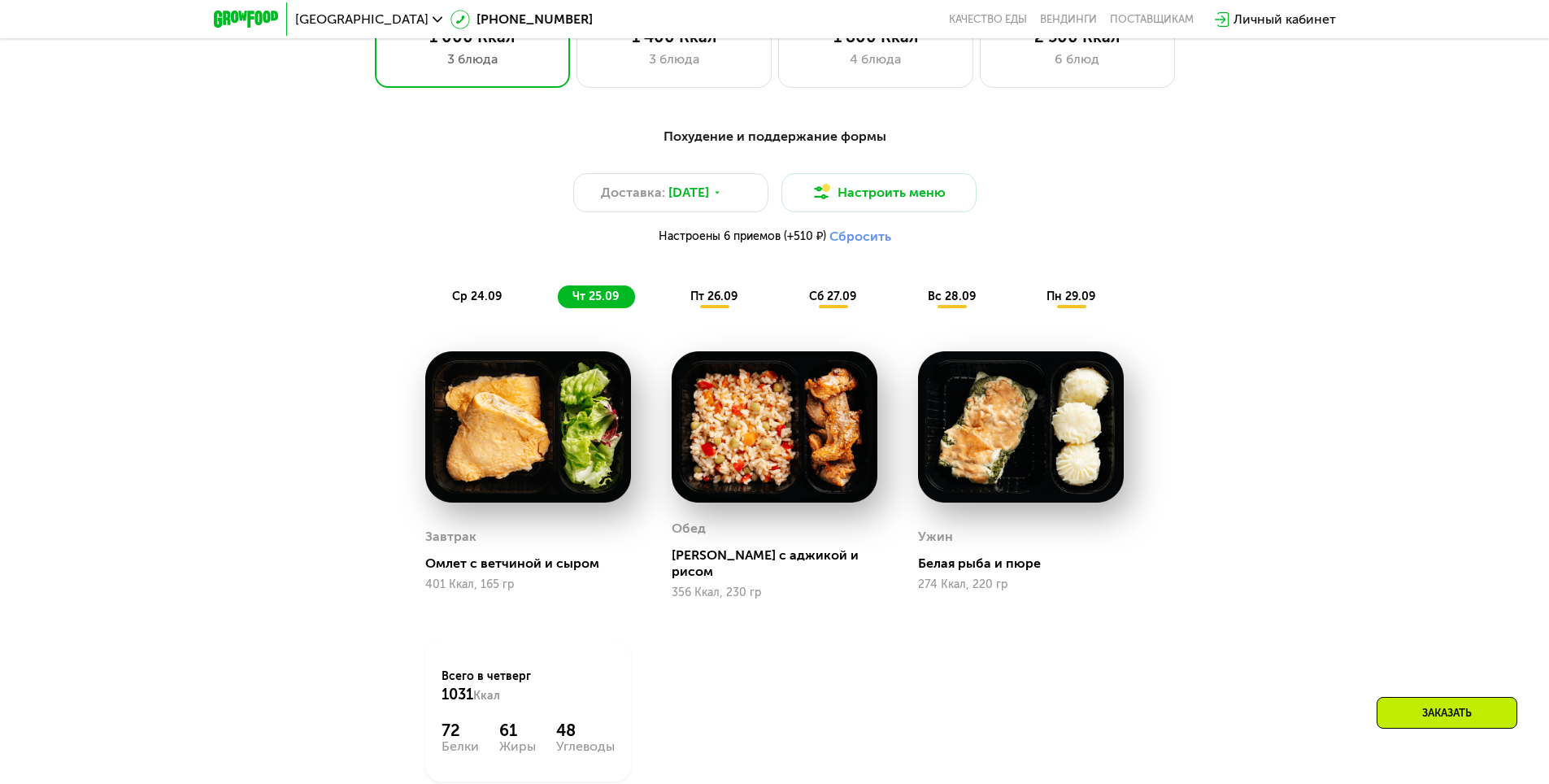
click at [699, 308] on div "пт 26.09" at bounding box center [715, 297] width 78 height 23
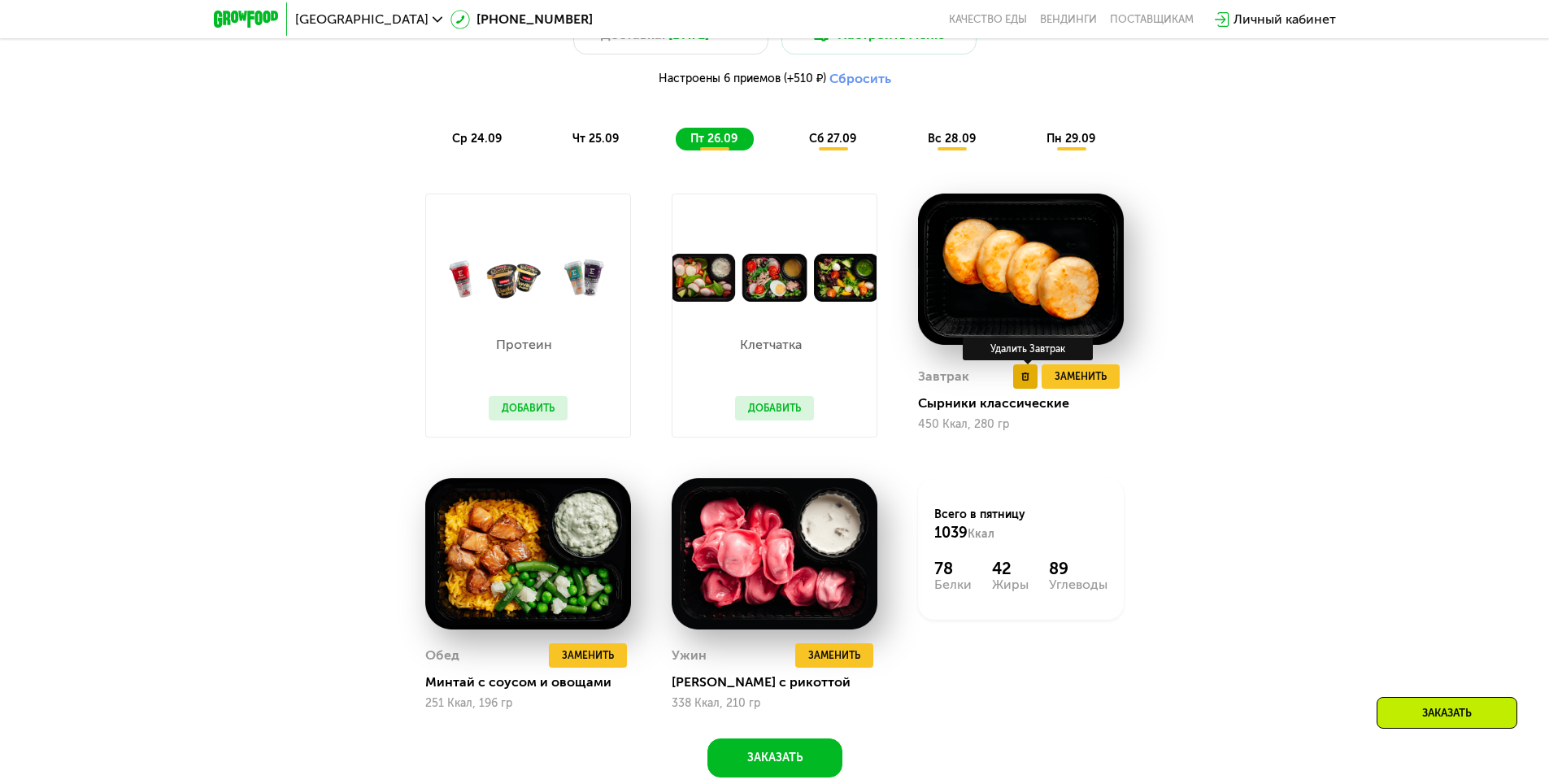
scroll to position [1510, 0]
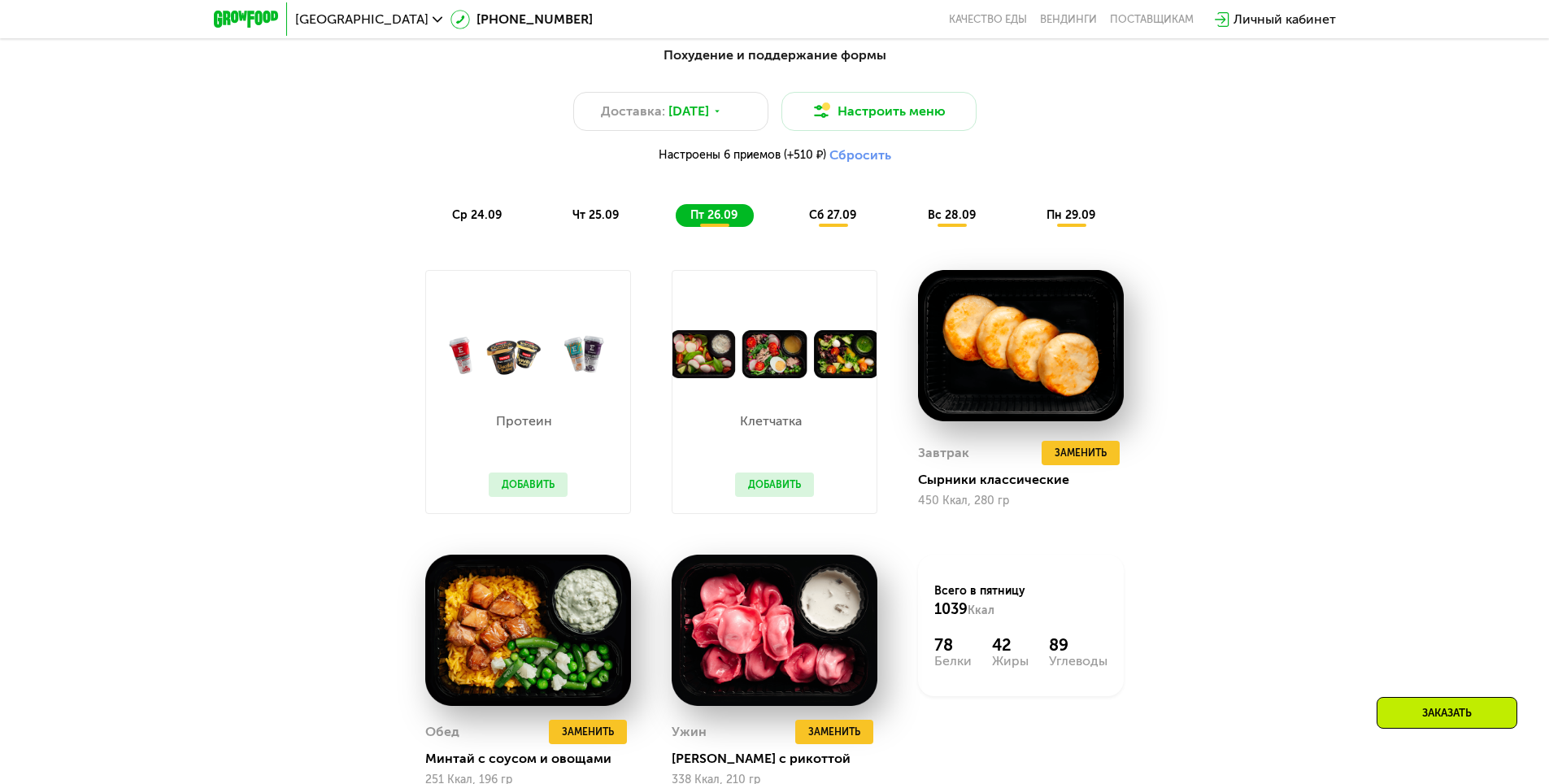
click at [840, 222] on span "сб 27.09" at bounding box center [832, 214] width 47 height 14
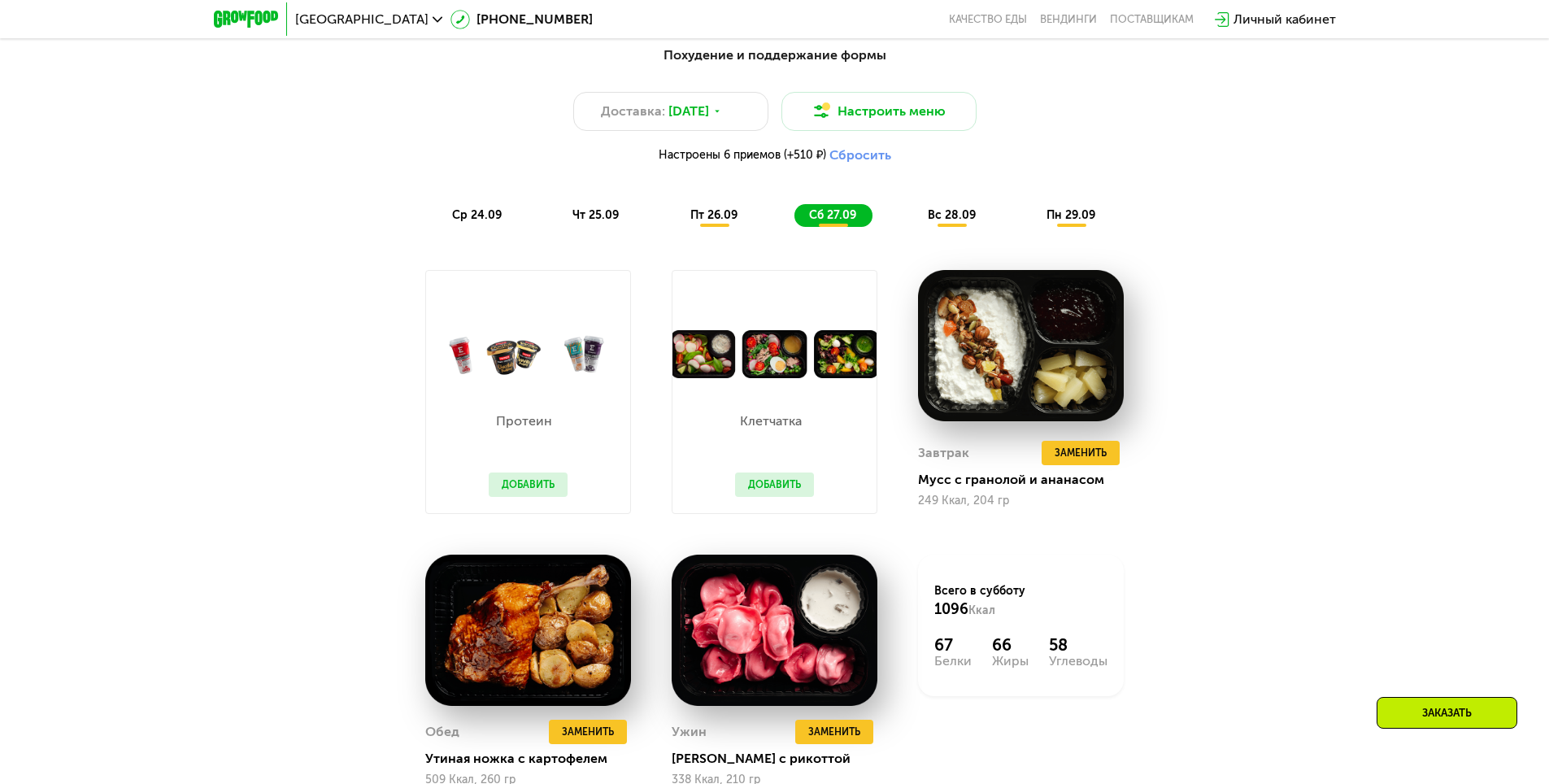
click at [932, 213] on span "вс 28.09" at bounding box center [952, 214] width 48 height 14
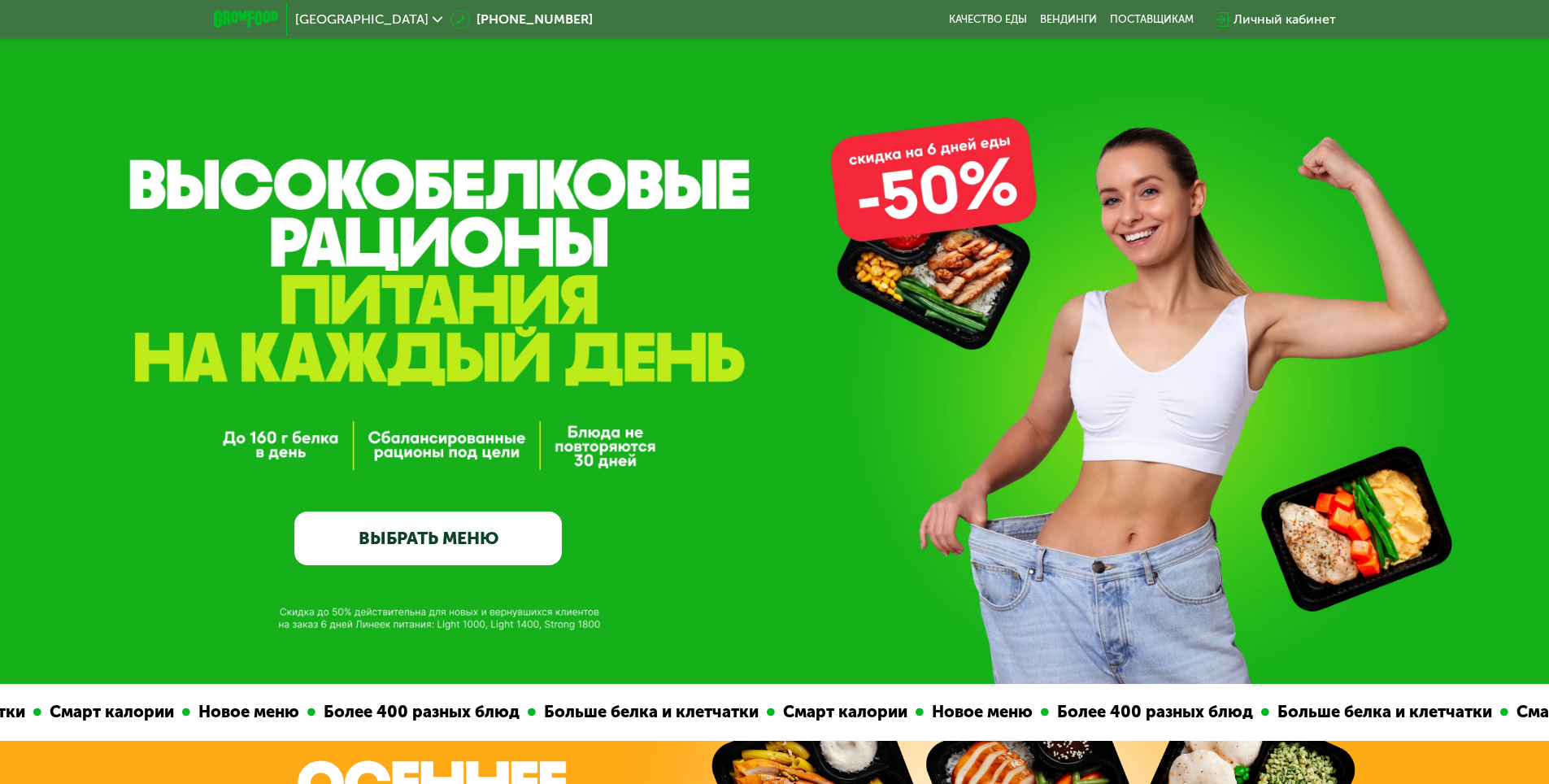
scroll to position [0, 0]
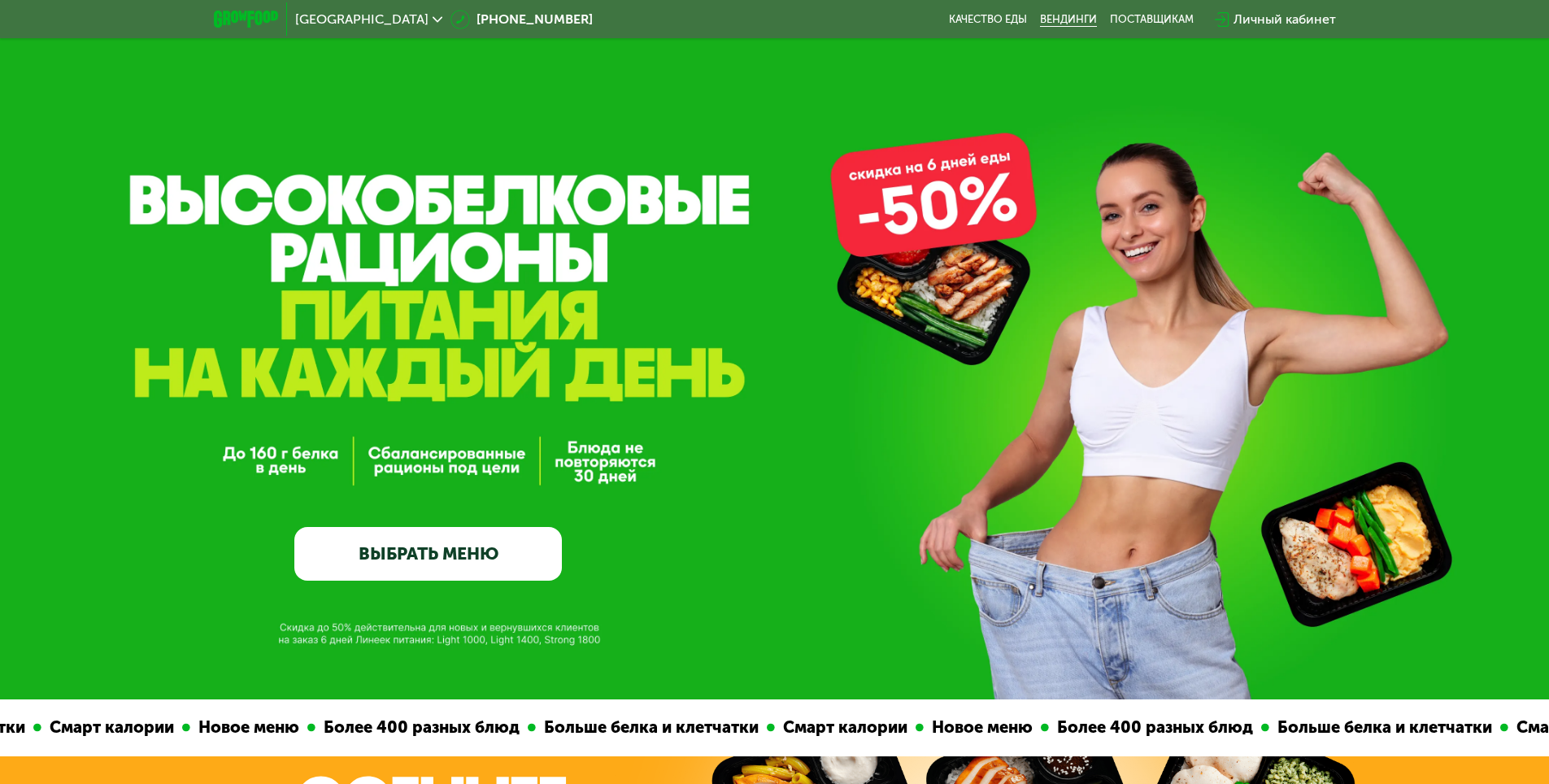
click at [1073, 24] on link "Вендинги" at bounding box center [1069, 19] width 57 height 13
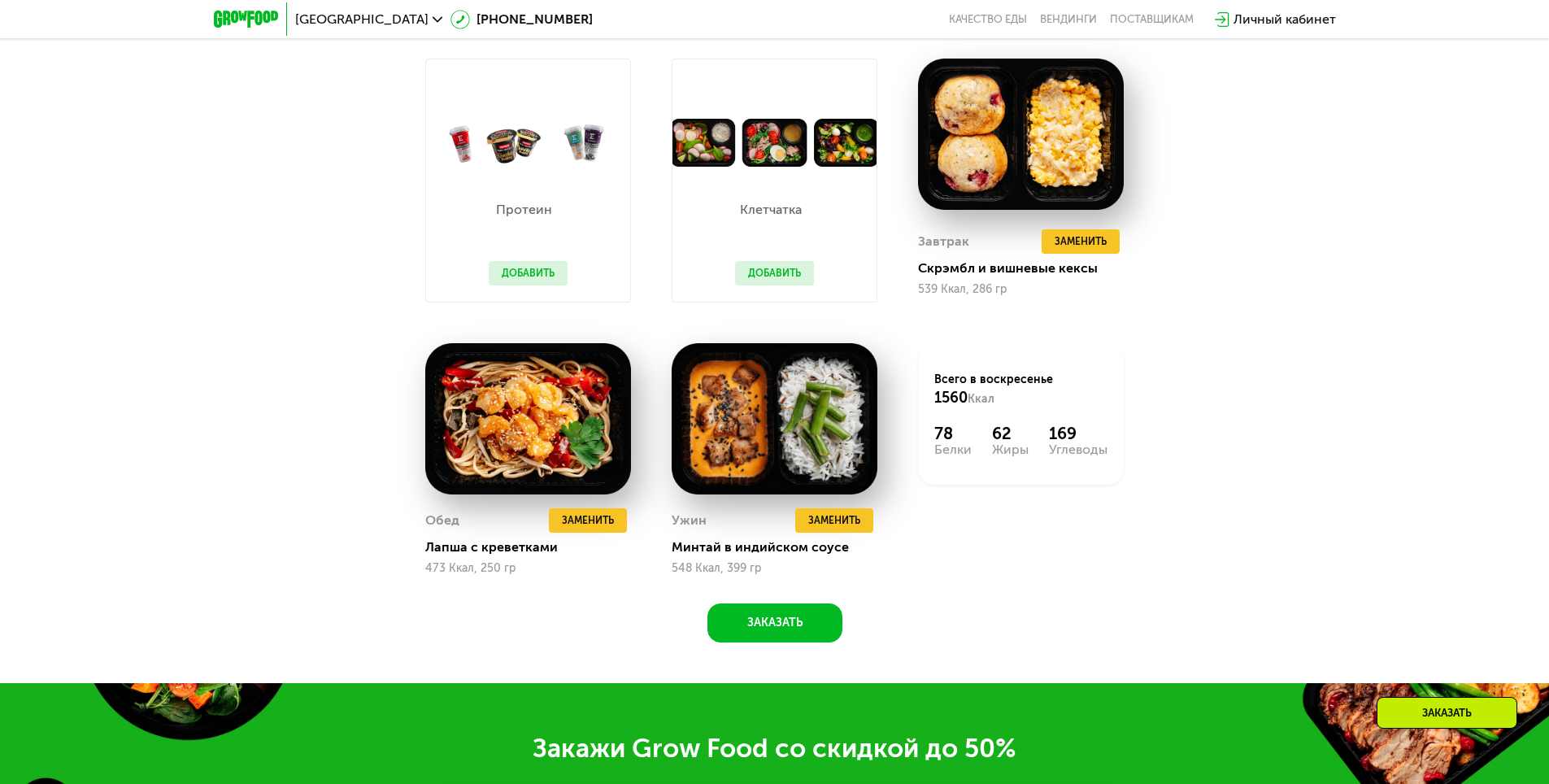
scroll to position [1708, 0]
